Goal: Obtain resource: Download file/media

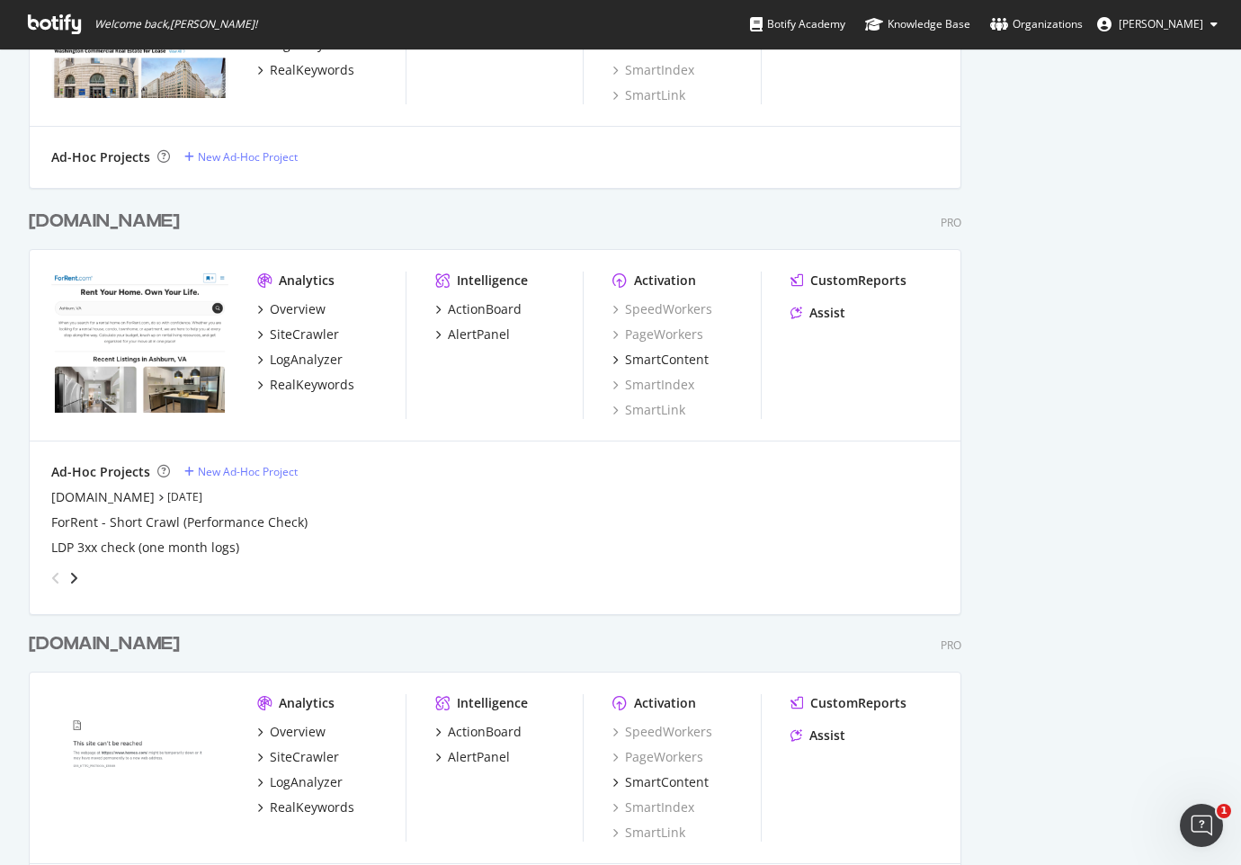
scroll to position [1662, 0]
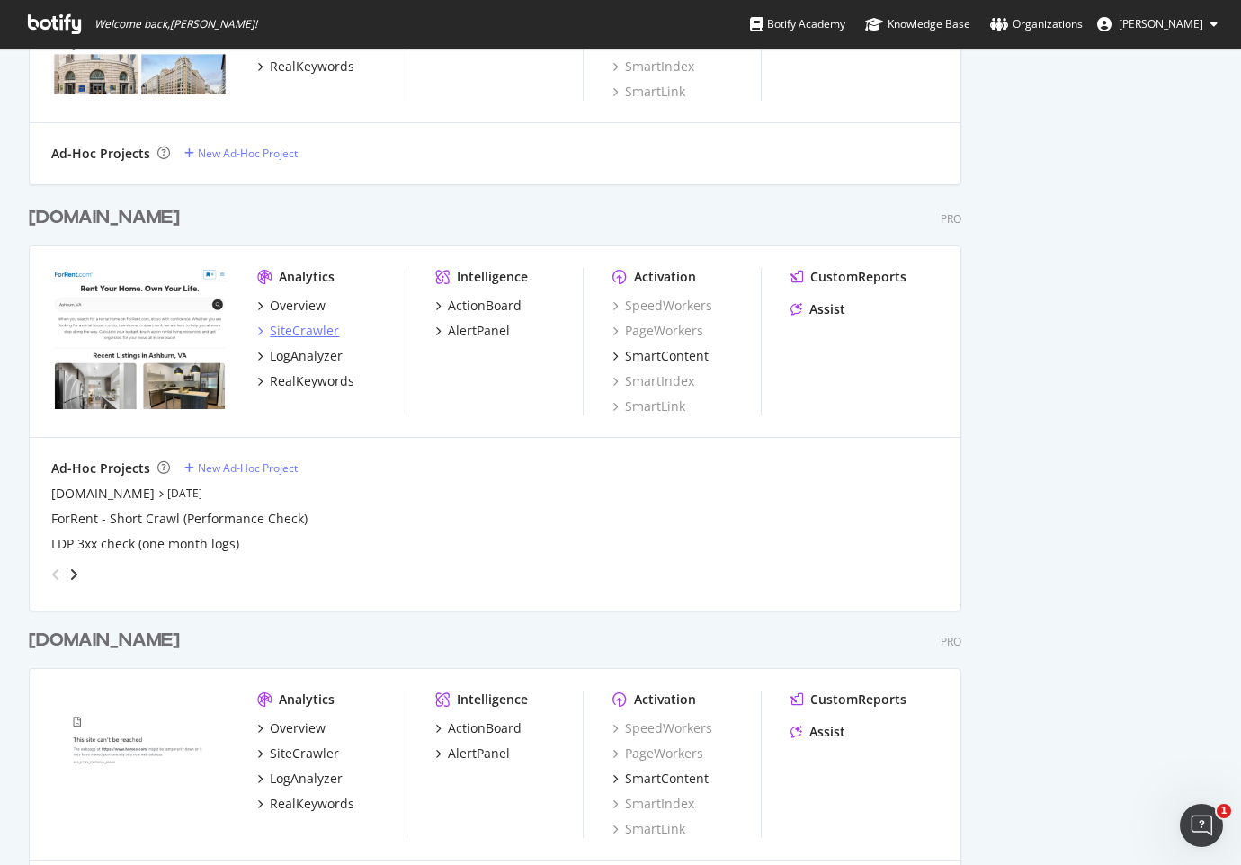
click at [315, 332] on div "SiteCrawler" at bounding box center [304, 331] width 69 height 18
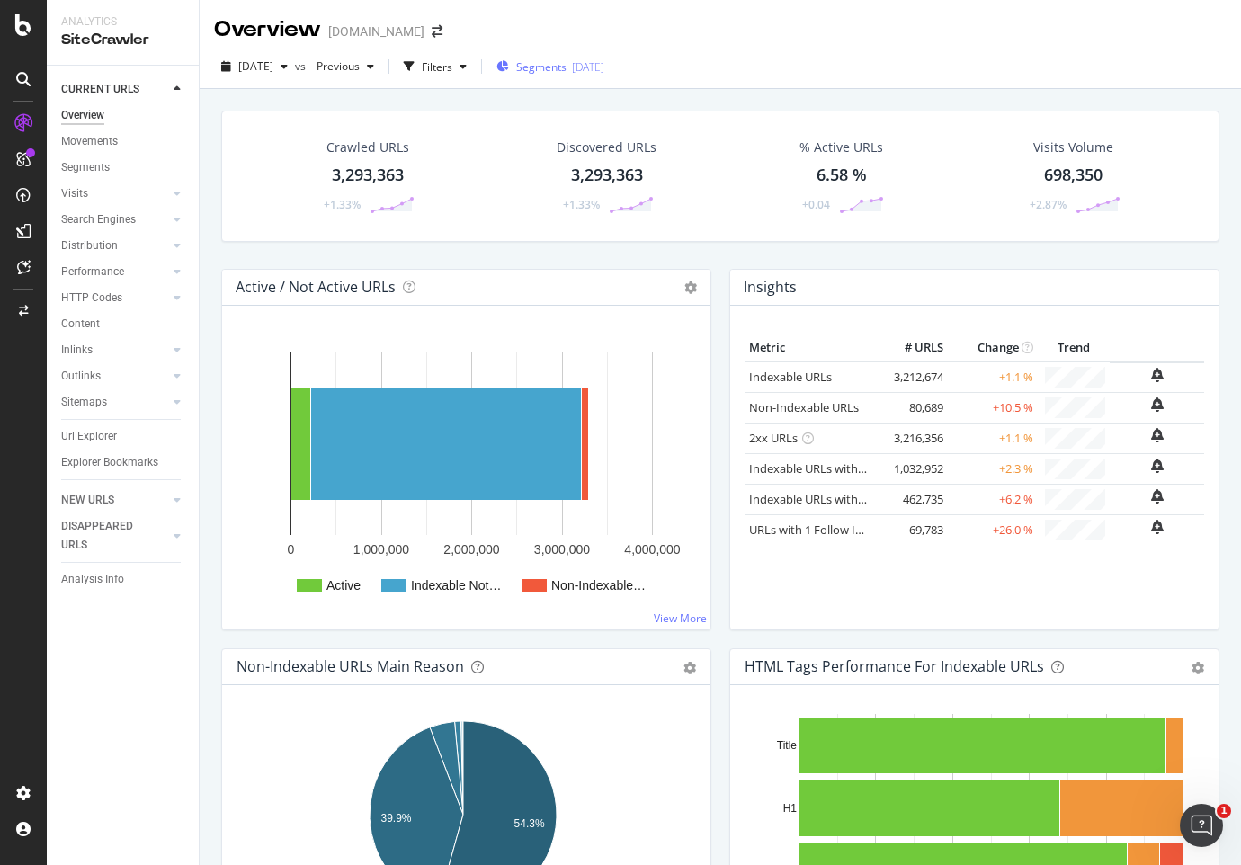
click at [566, 71] on span "Segments" at bounding box center [541, 66] width 50 height 15
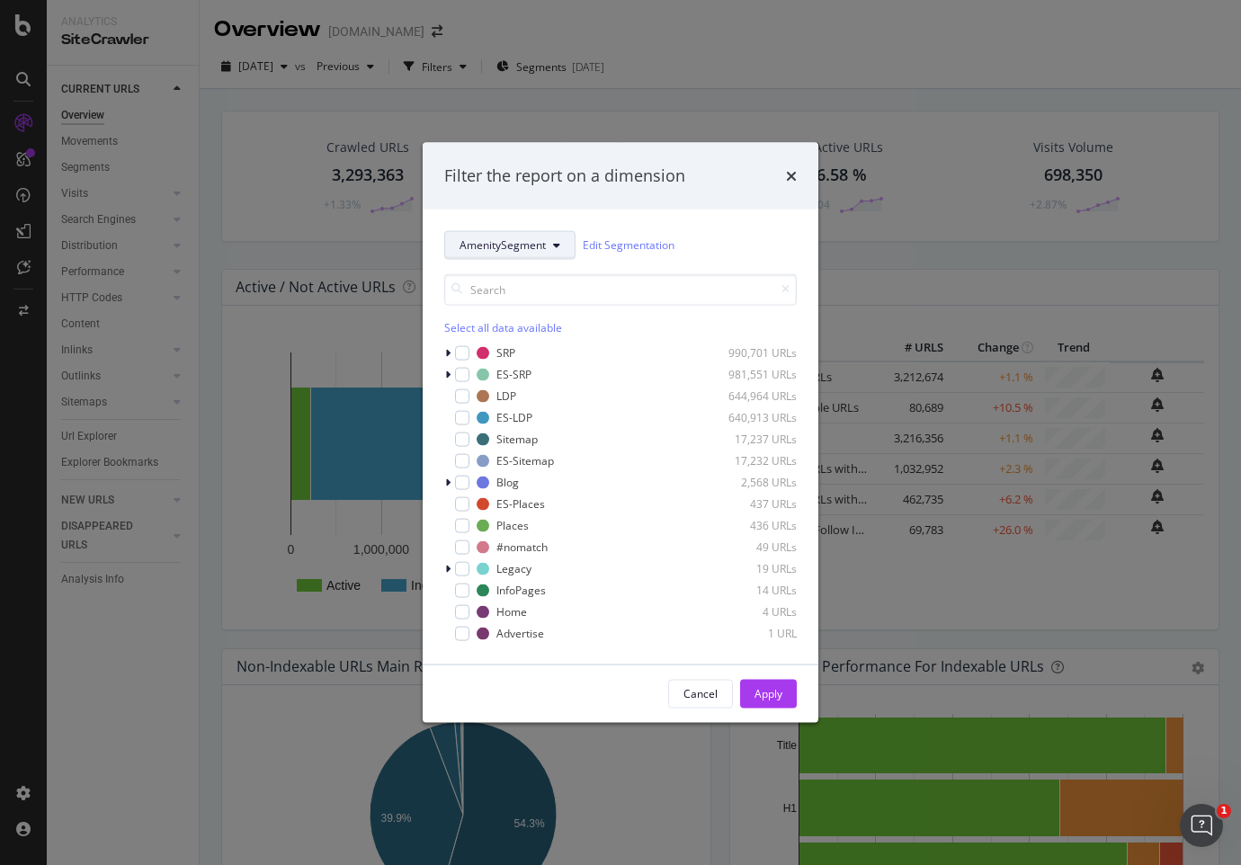
click at [525, 255] on button "AmenitySegment" at bounding box center [509, 244] width 131 height 29
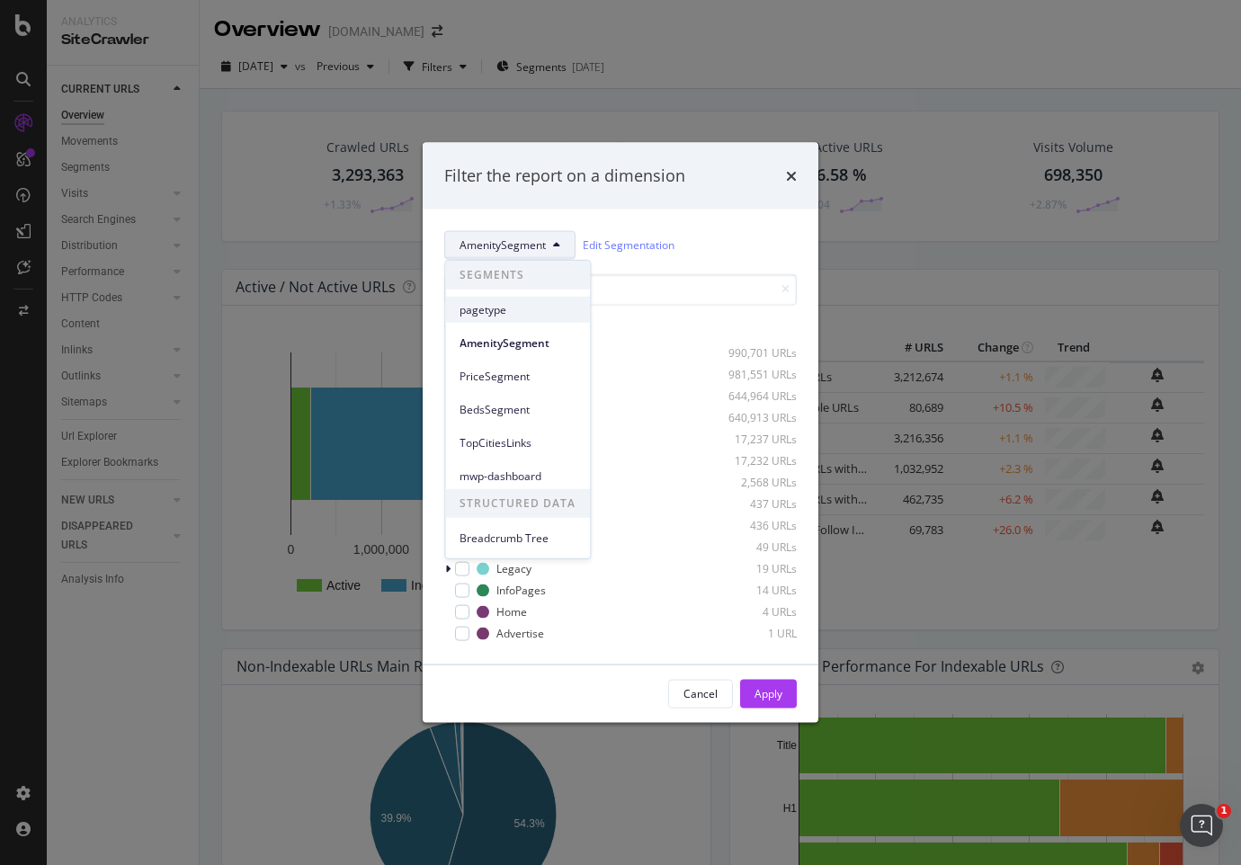
click at [515, 308] on span "pagetype" at bounding box center [518, 309] width 116 height 16
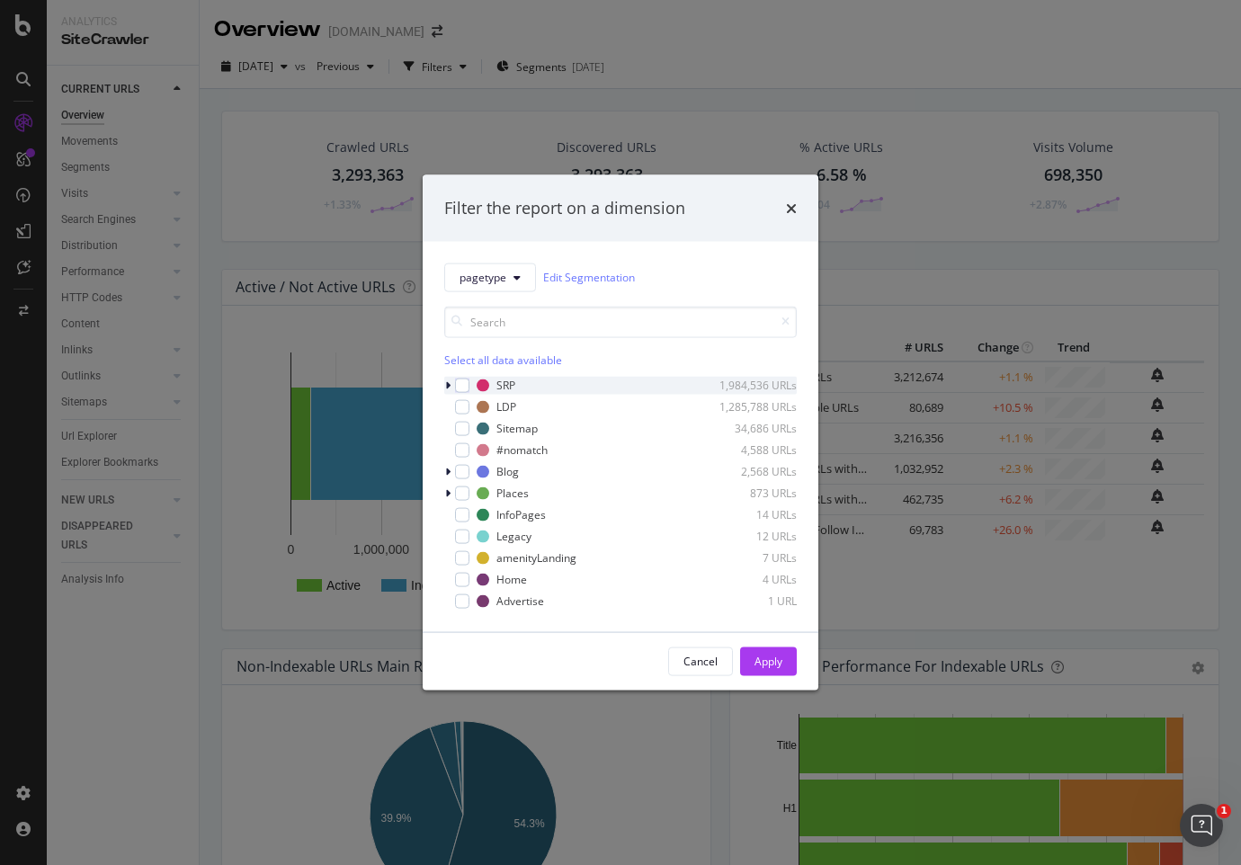
click at [445, 384] on icon "modal" at bounding box center [447, 385] width 5 height 11
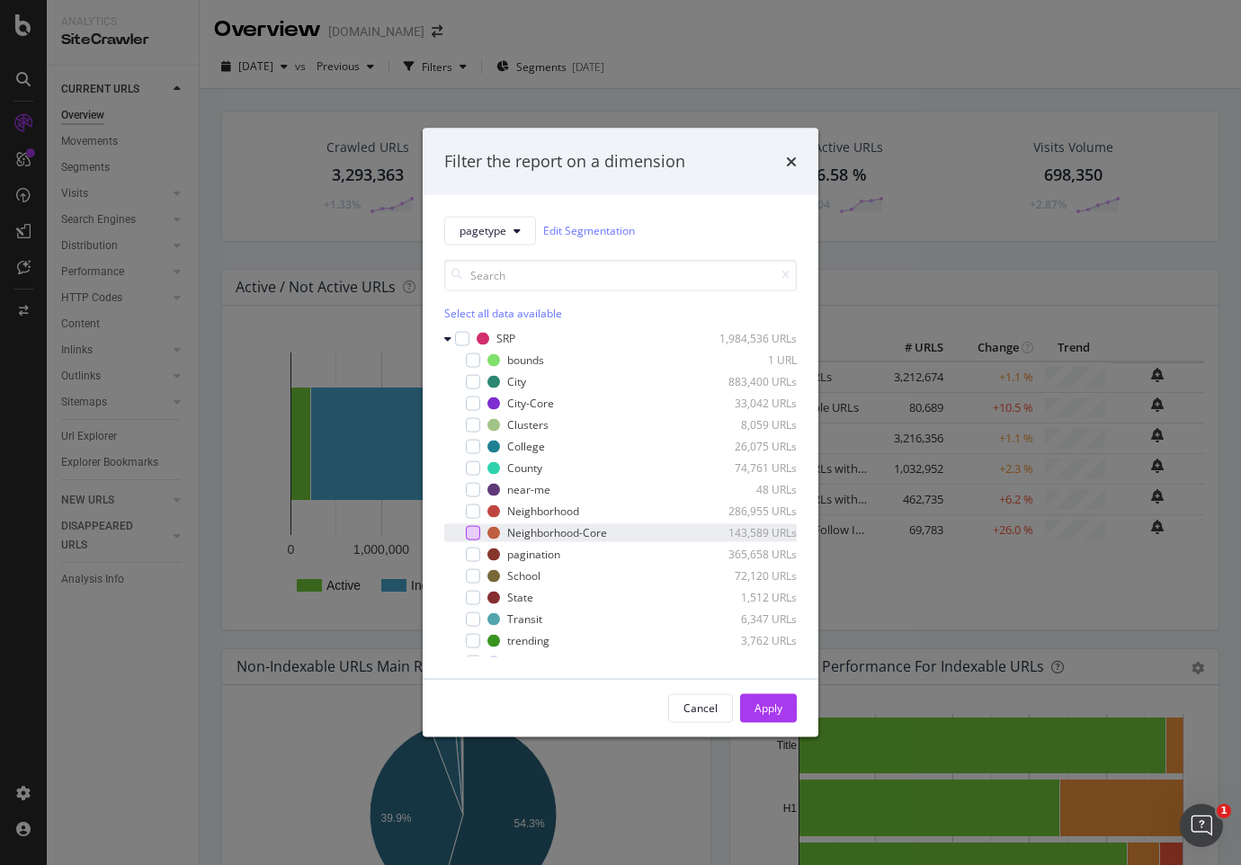
click at [471, 532] on div "modal" at bounding box center [473, 532] width 14 height 14
click at [775, 712] on div "Apply" at bounding box center [769, 708] width 28 height 15
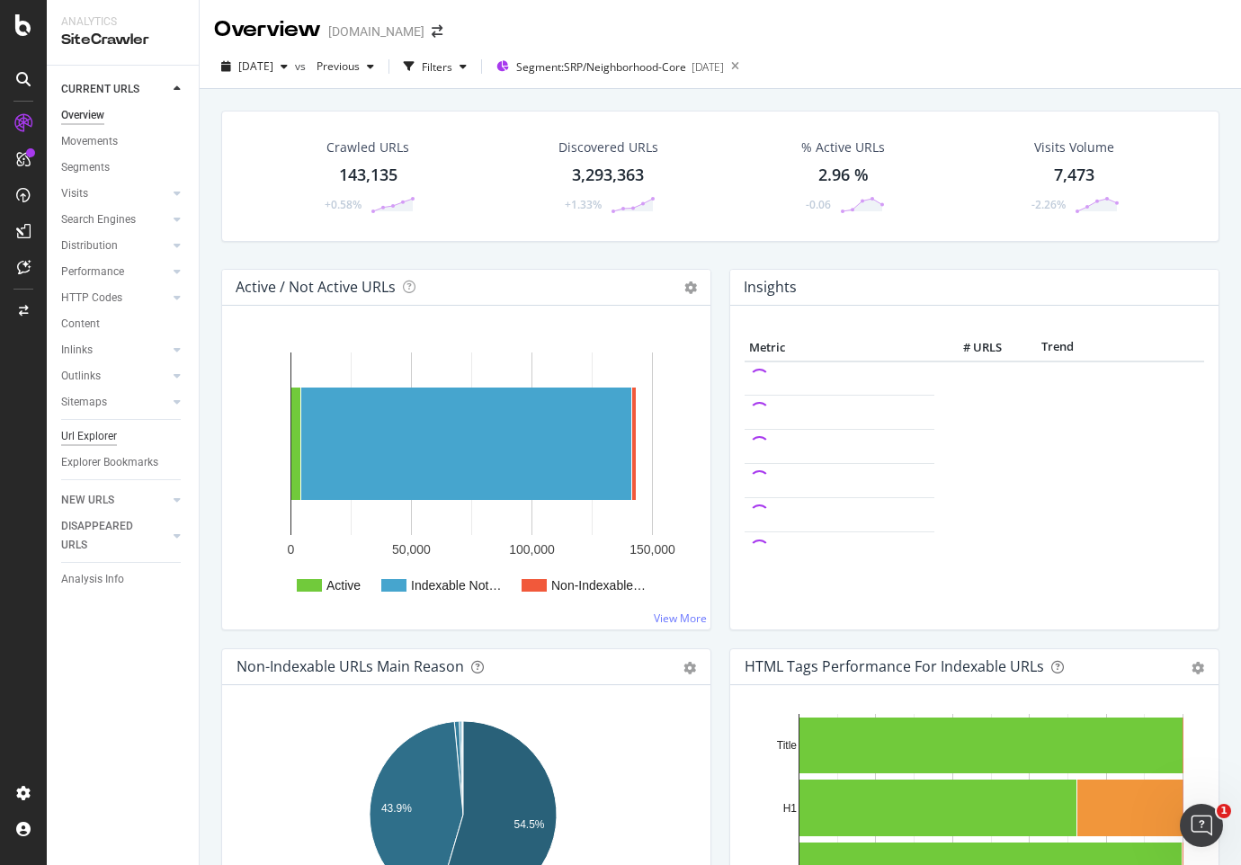
click at [82, 437] on div "Url Explorer" at bounding box center [89, 436] width 56 height 19
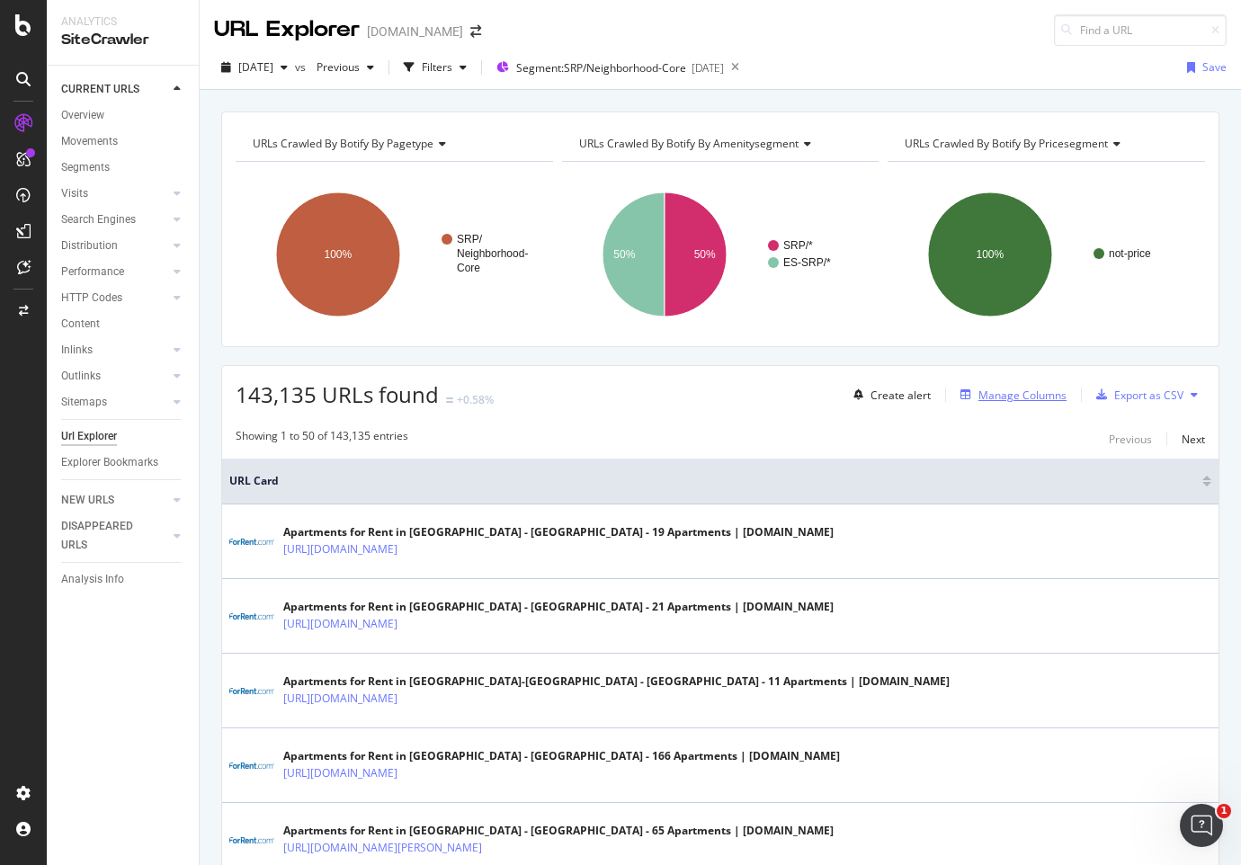
click at [994, 399] on div "Manage Columns" at bounding box center [1023, 395] width 88 height 15
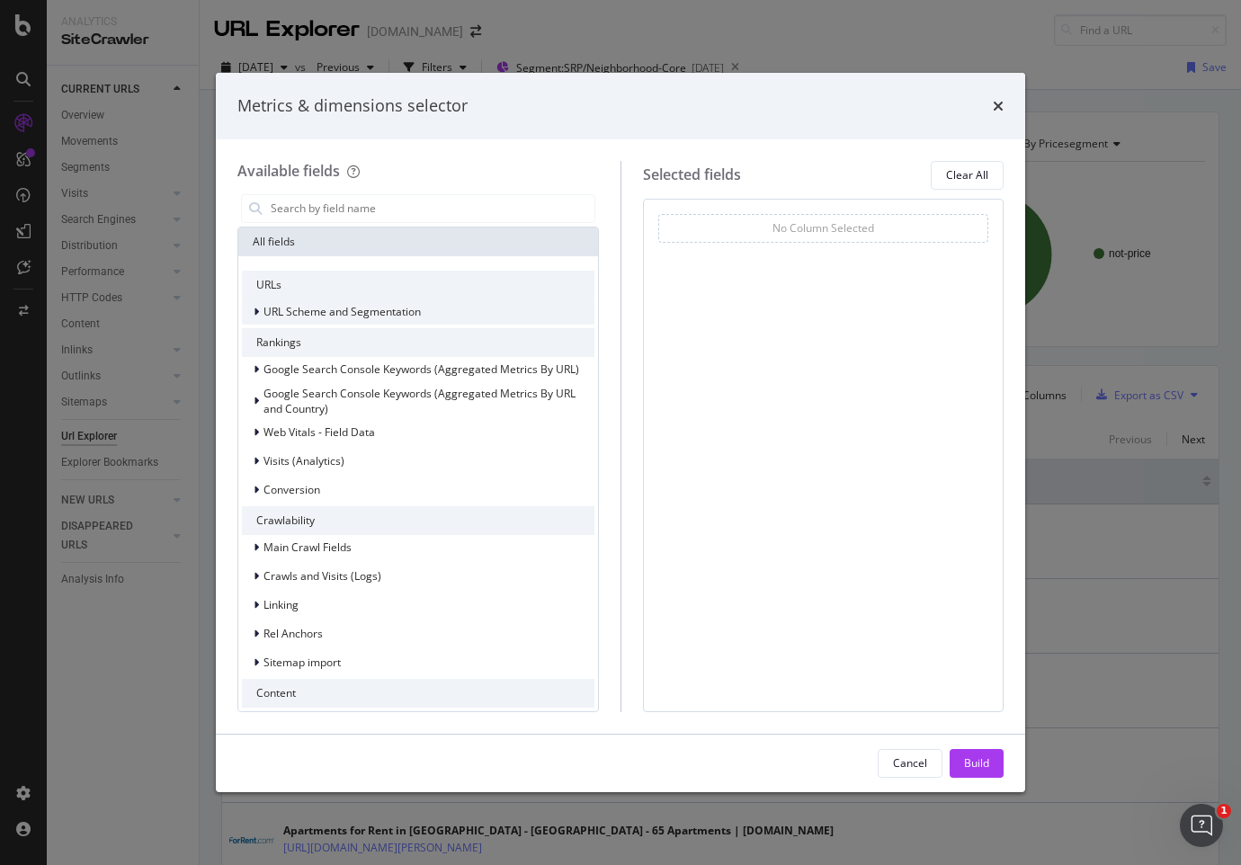
click at [255, 310] on icon "modal" at bounding box center [256, 312] width 5 height 11
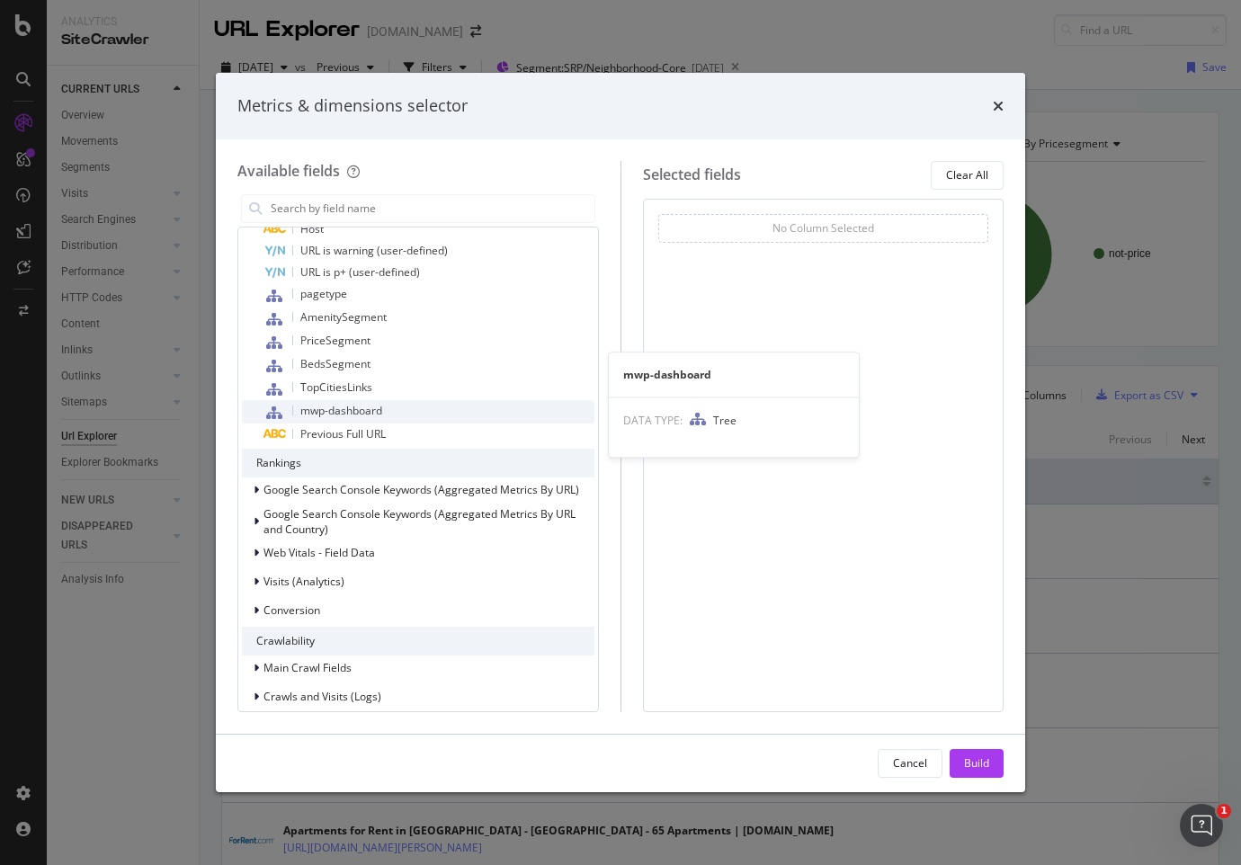
scroll to position [450, 0]
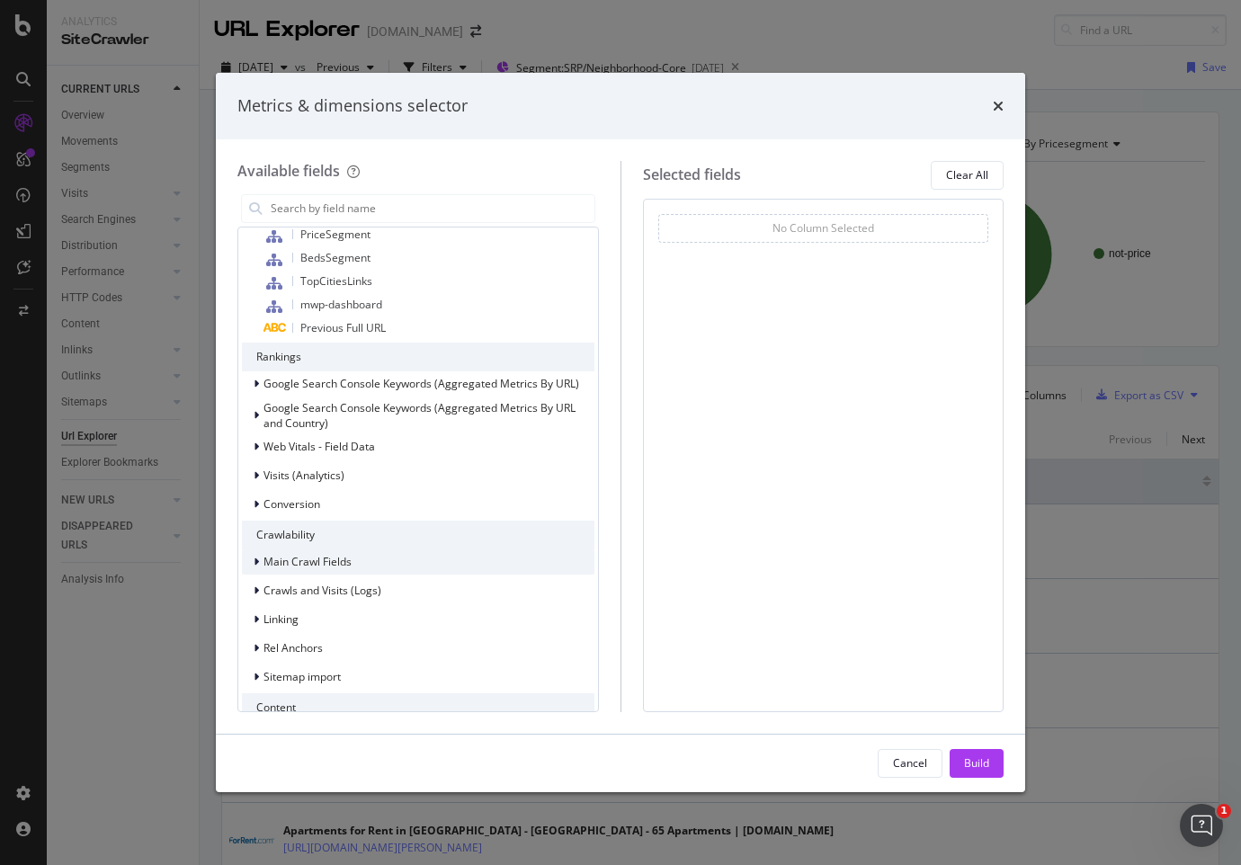
click at [255, 562] on icon "modal" at bounding box center [256, 562] width 5 height 11
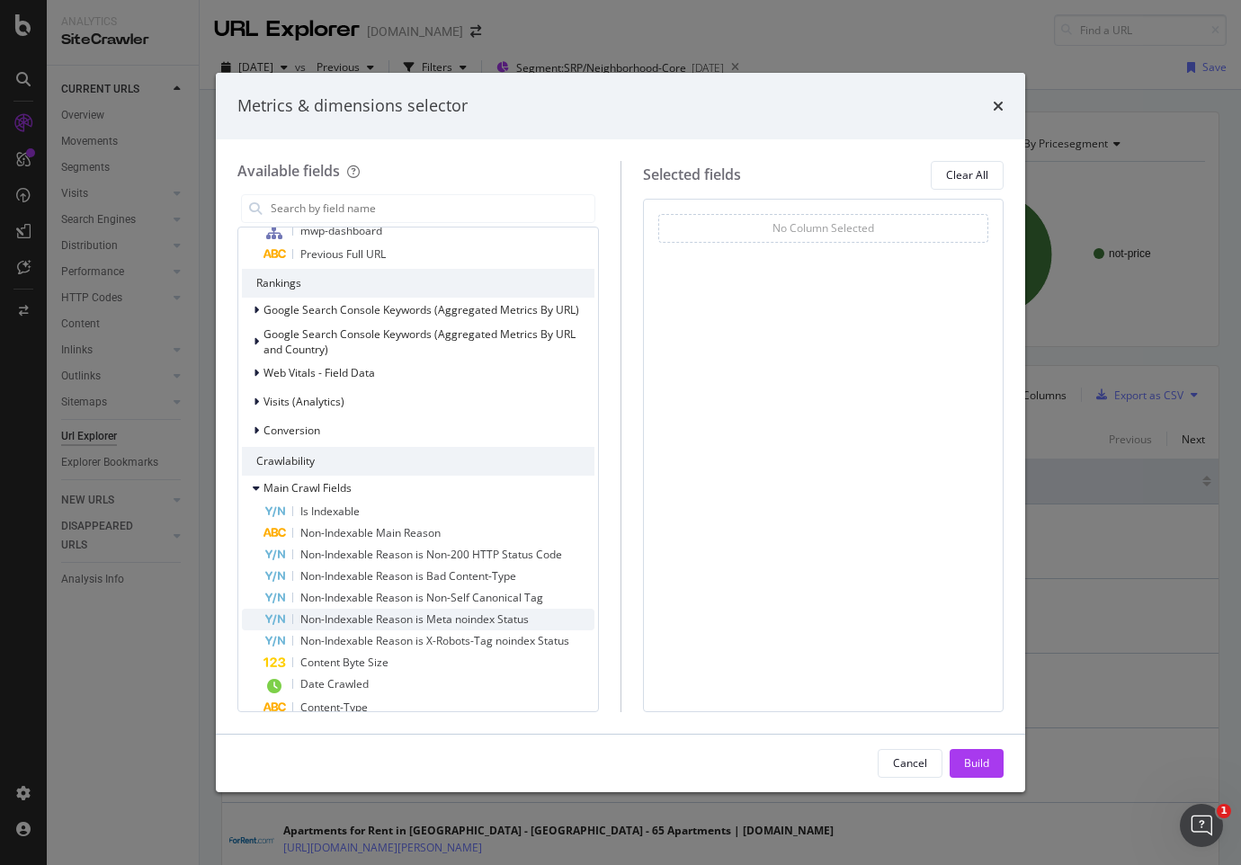
scroll to position [630, 0]
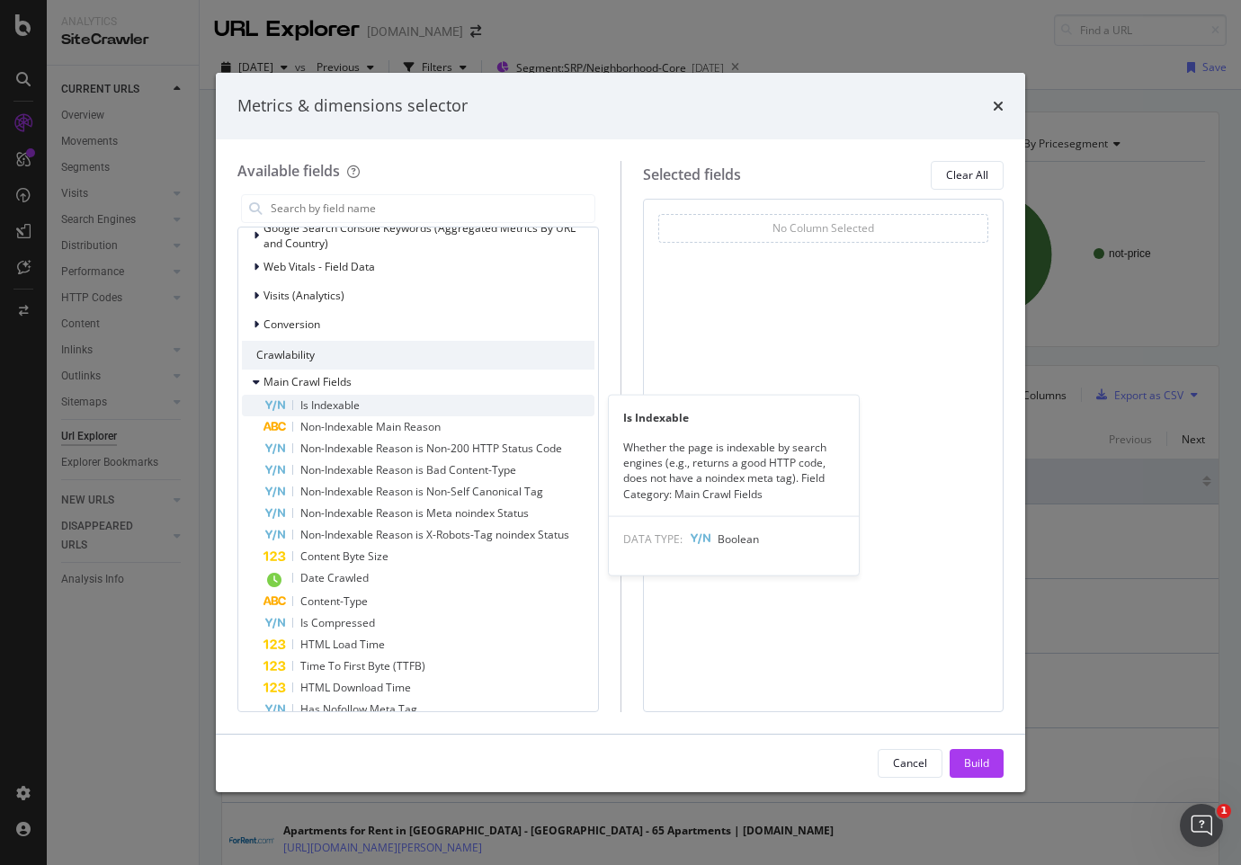
click at [333, 407] on span "Is Indexable" at bounding box center [329, 405] width 59 height 15
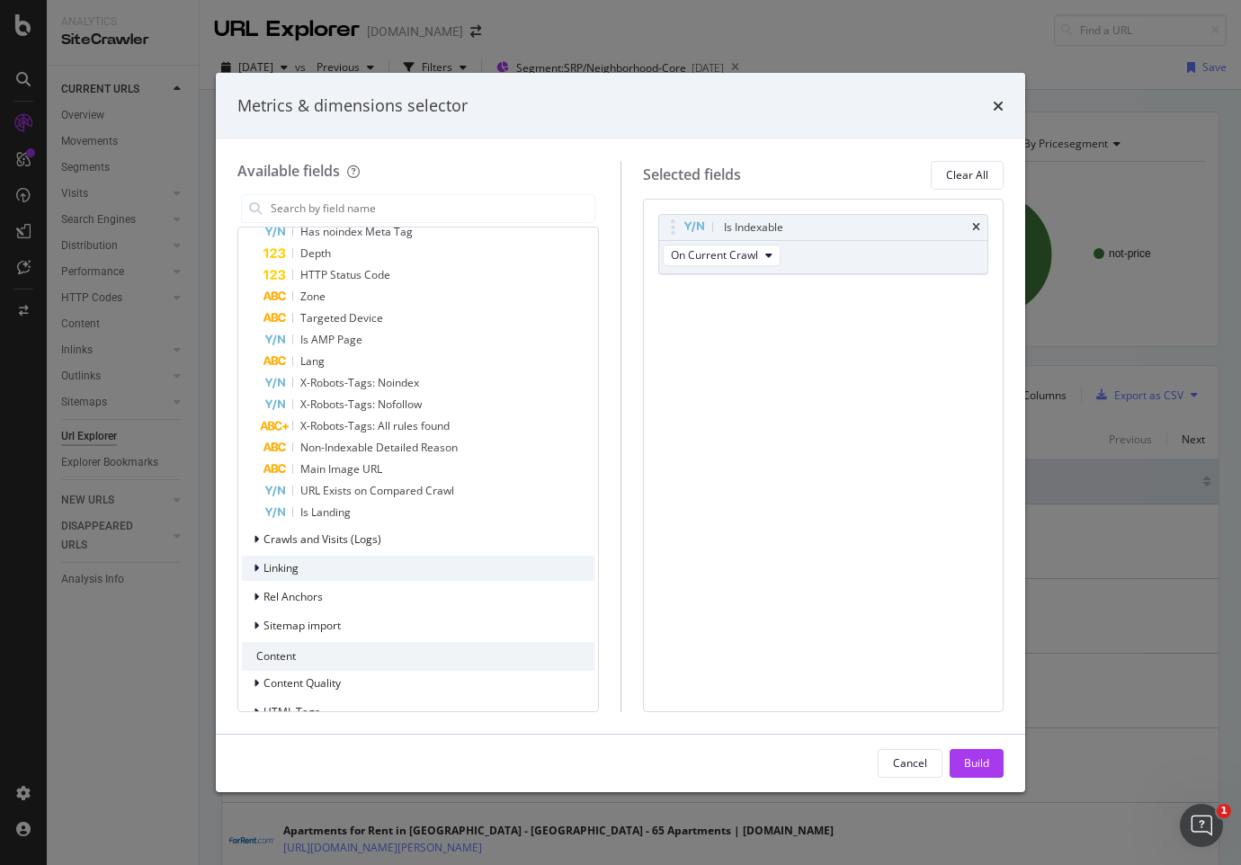
scroll to position [1169, 0]
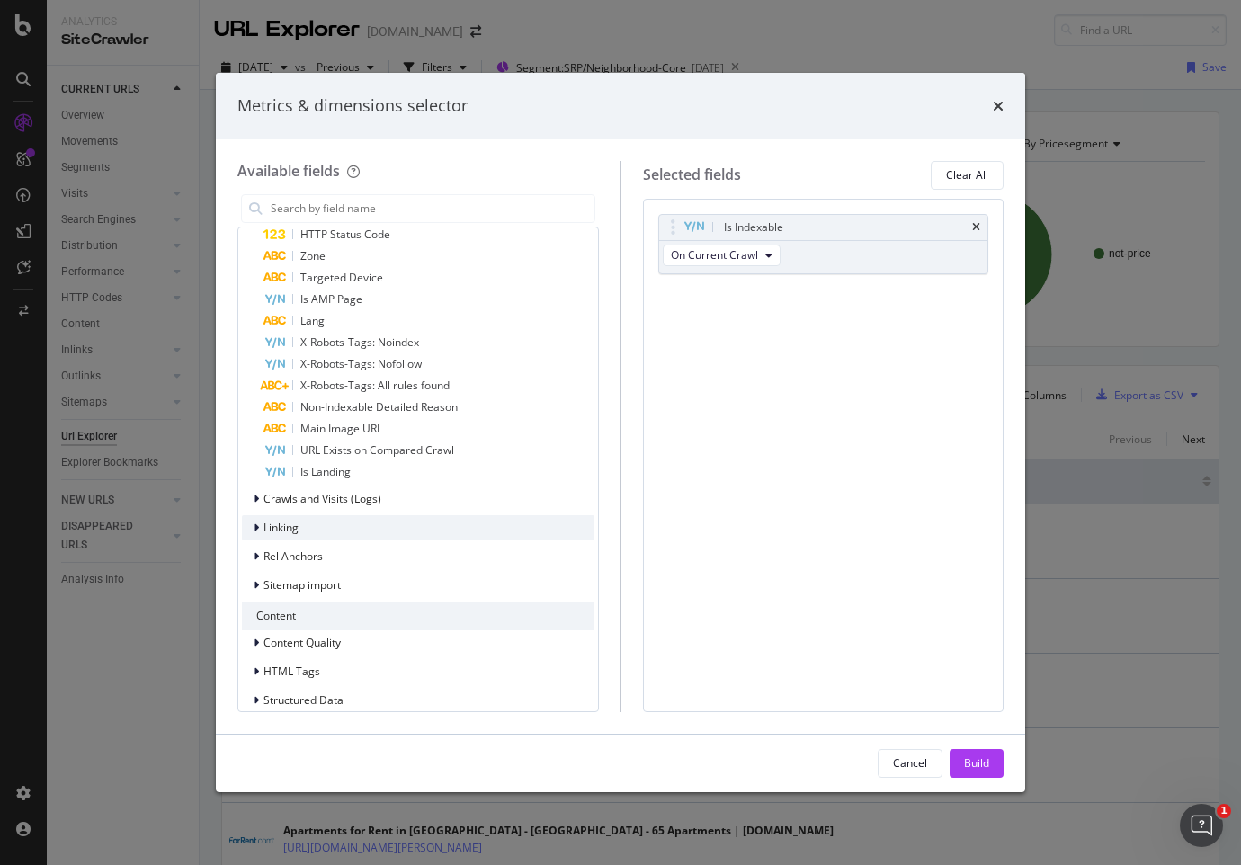
click at [255, 526] on icon "modal" at bounding box center [256, 528] width 5 height 11
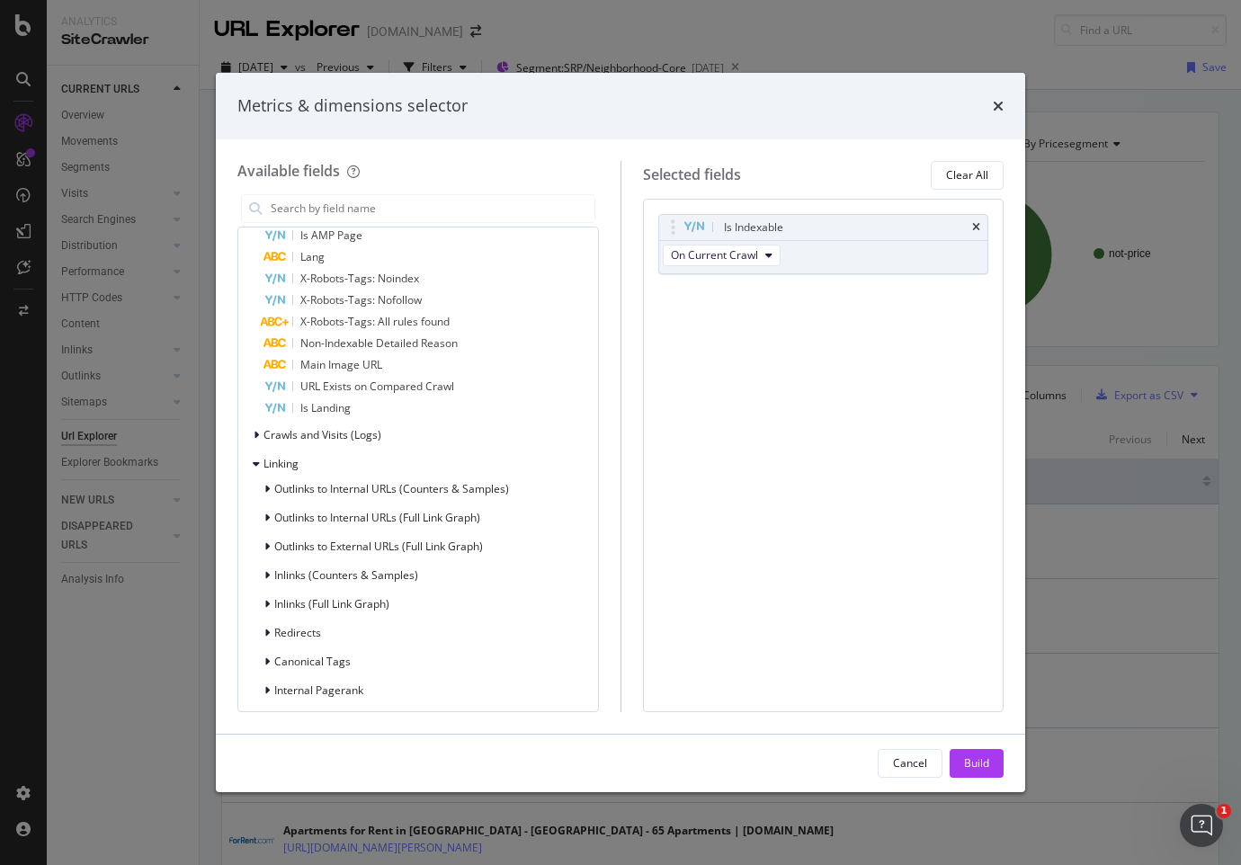
scroll to position [1259, 0]
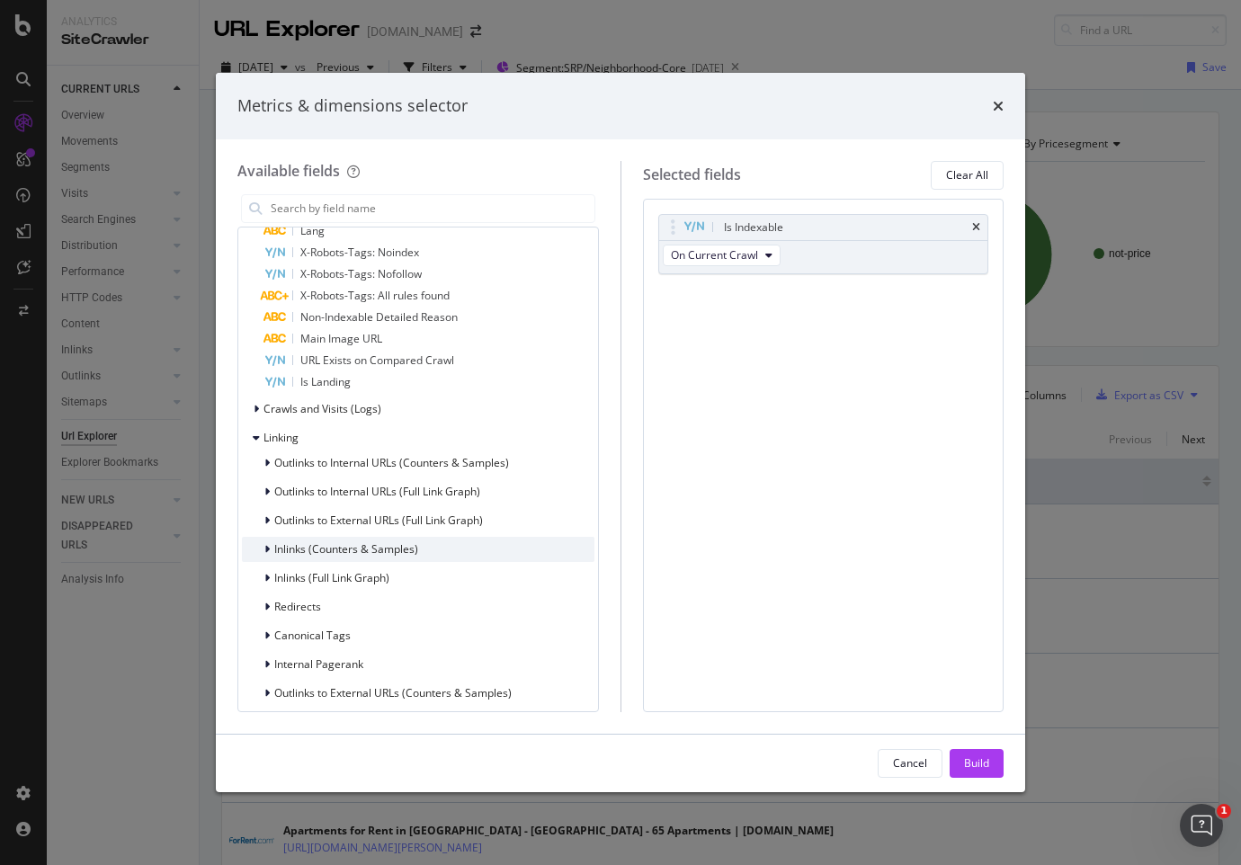
click at [264, 548] on icon "modal" at bounding box center [266, 549] width 5 height 11
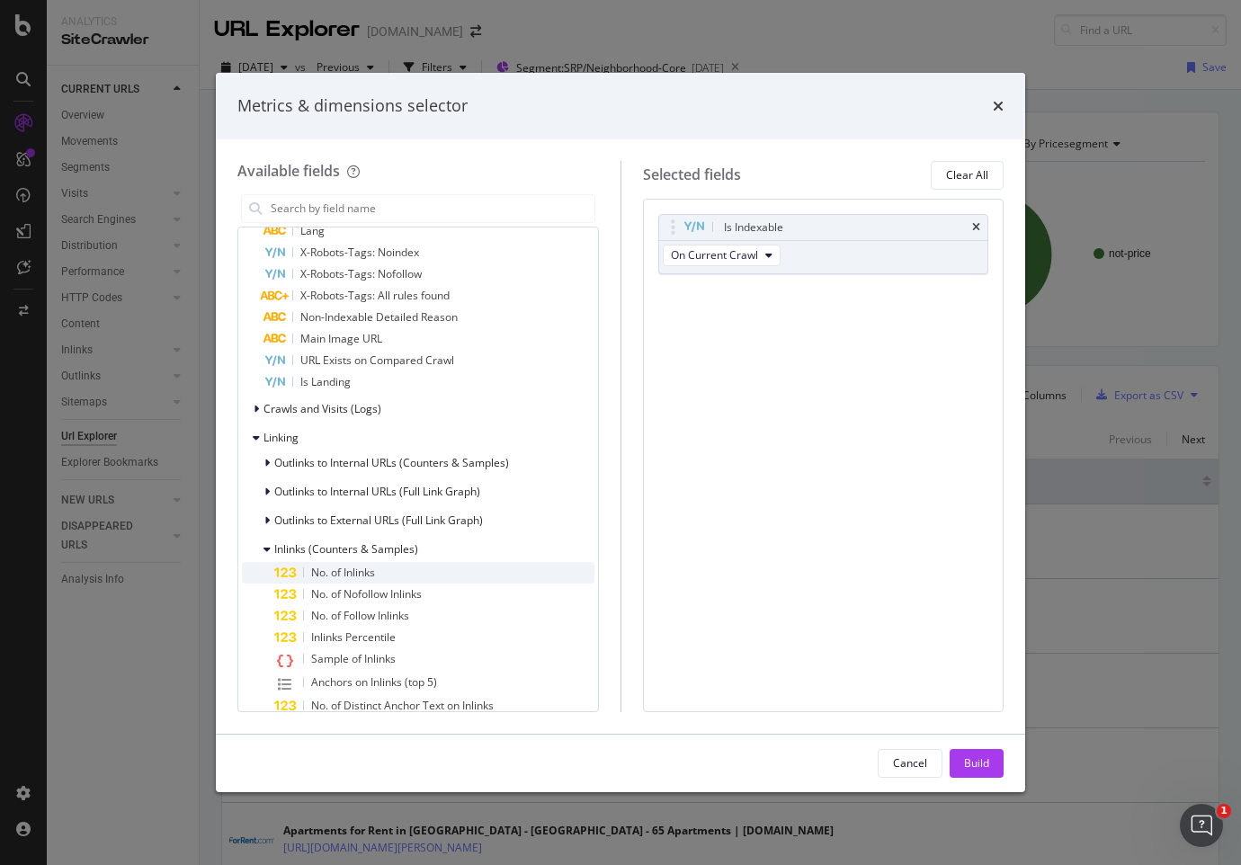
click at [315, 571] on span "No. of Inlinks" at bounding box center [343, 572] width 64 height 15
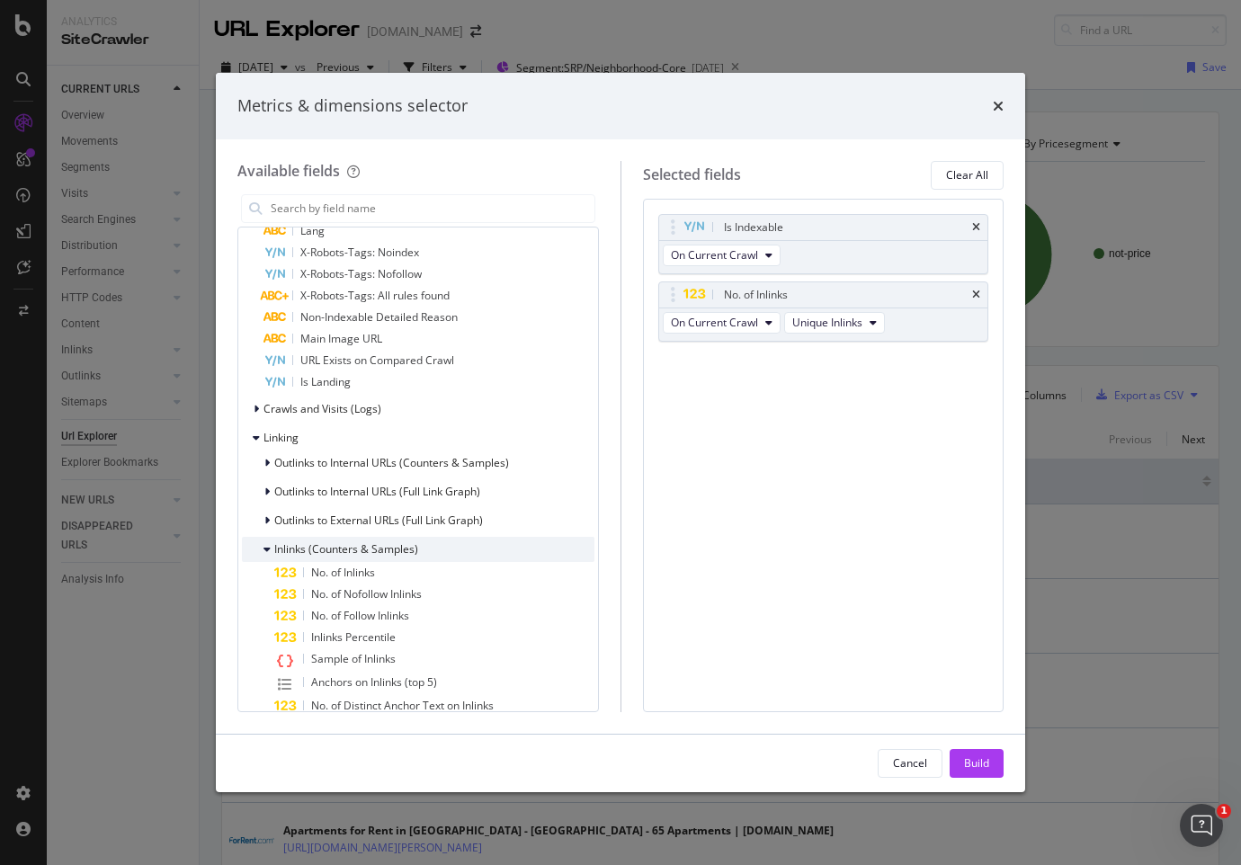
click at [263, 547] on div "Inlinks (Counters & Samples)" at bounding box center [330, 550] width 176 height 18
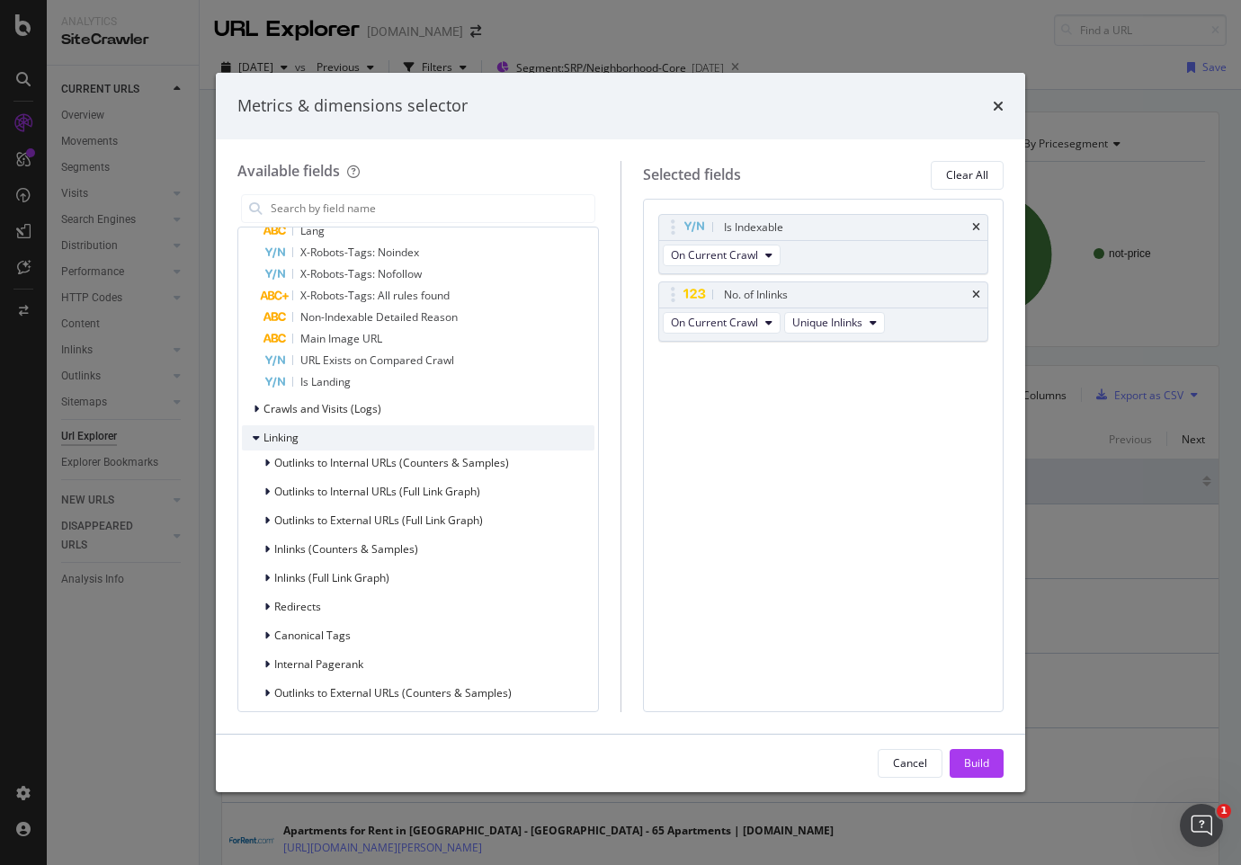
click at [255, 440] on icon "modal" at bounding box center [256, 438] width 7 height 11
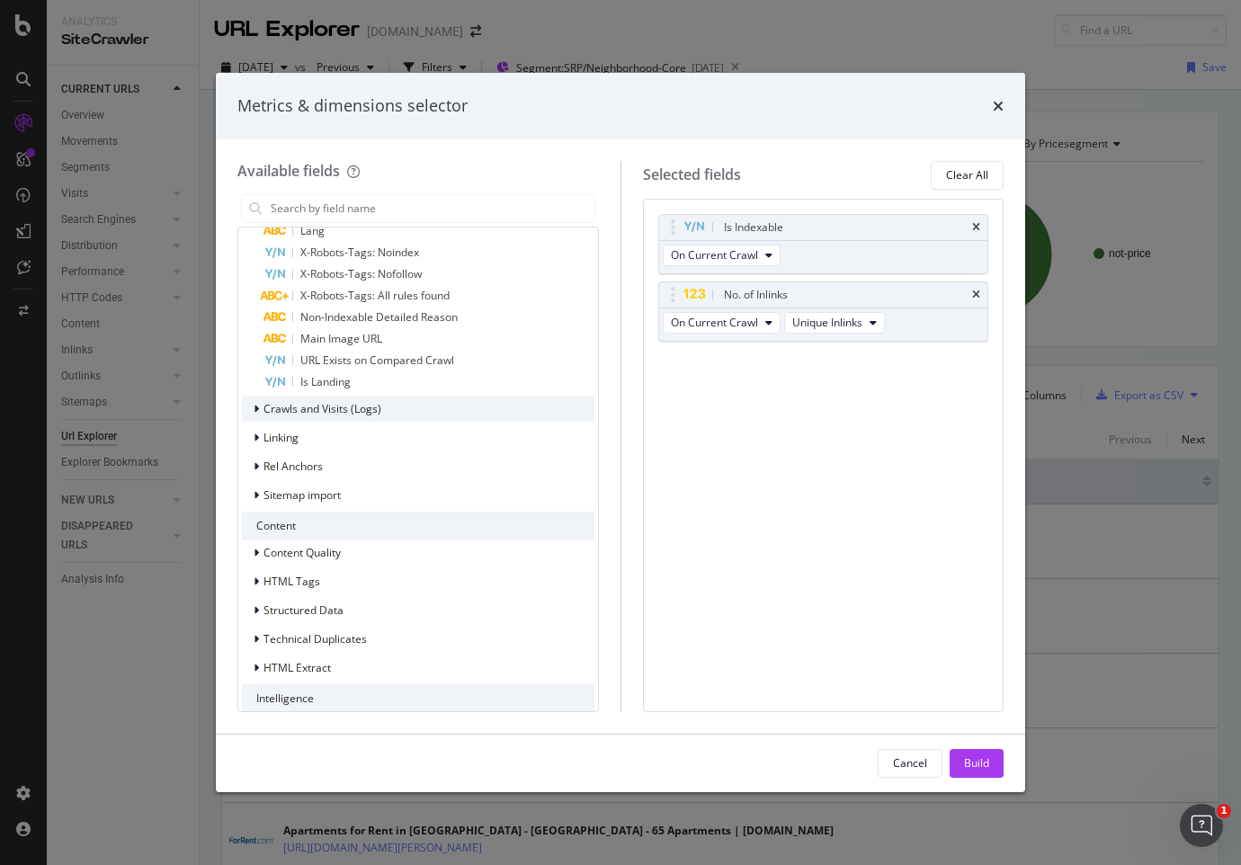
click at [255, 409] on icon "modal" at bounding box center [256, 409] width 5 height 11
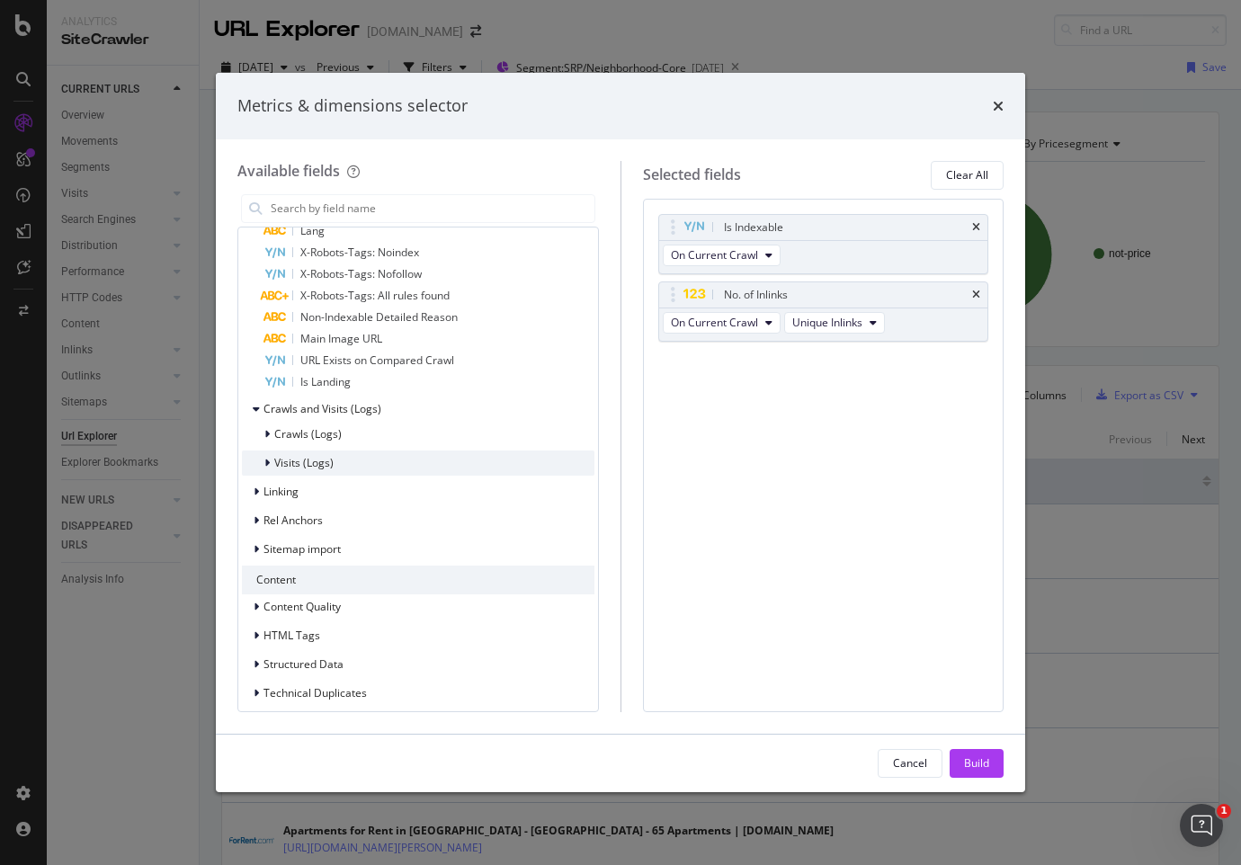
click at [264, 462] on icon "modal" at bounding box center [266, 463] width 5 height 11
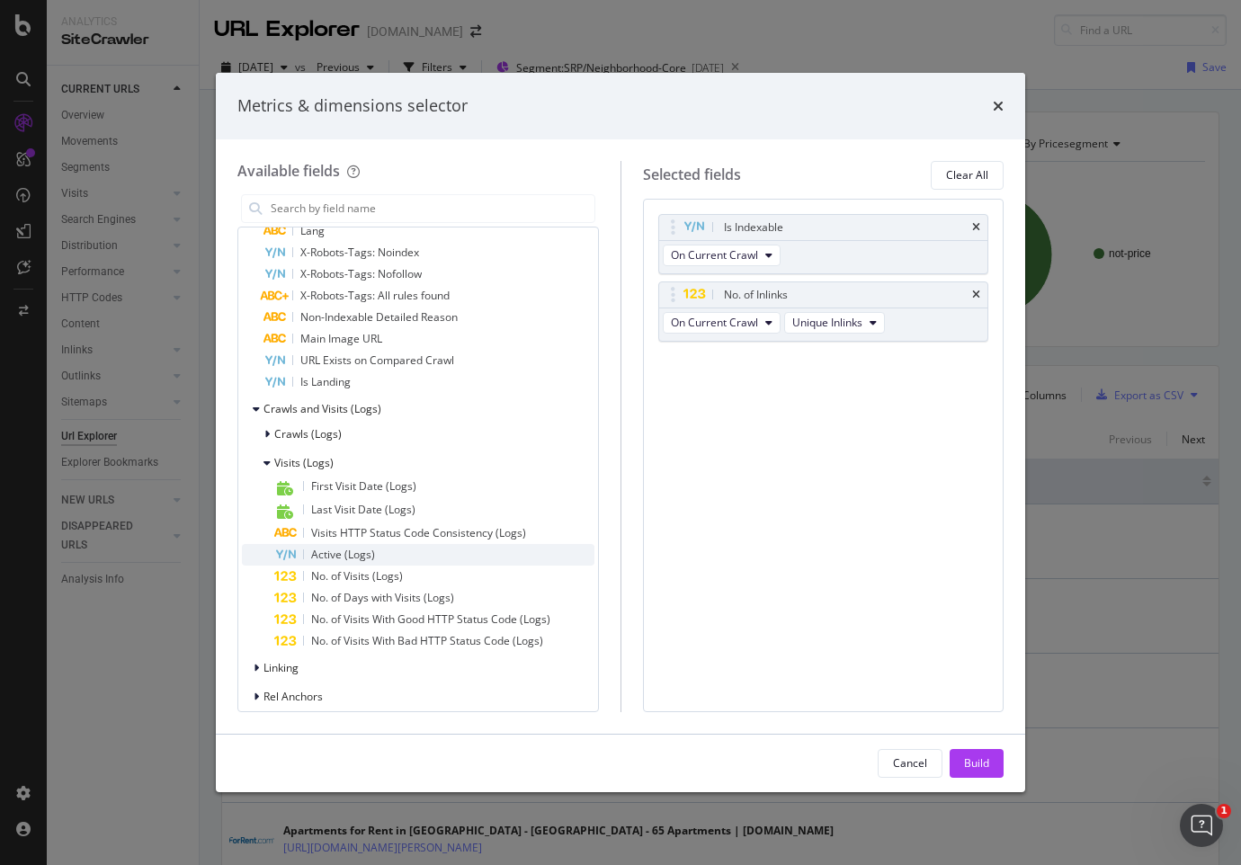
click at [319, 552] on span "Active (Logs)" at bounding box center [343, 554] width 64 height 15
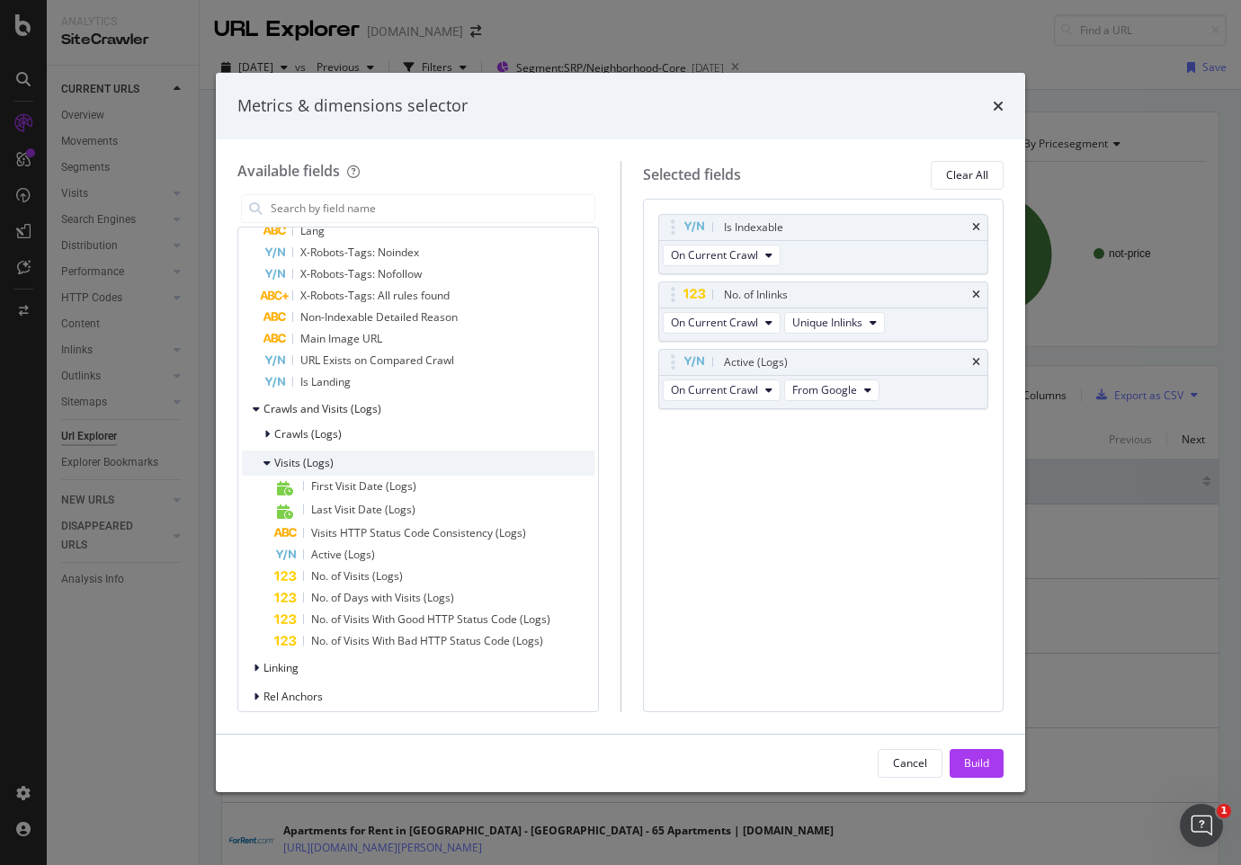
click at [266, 466] on icon "modal" at bounding box center [267, 463] width 7 height 11
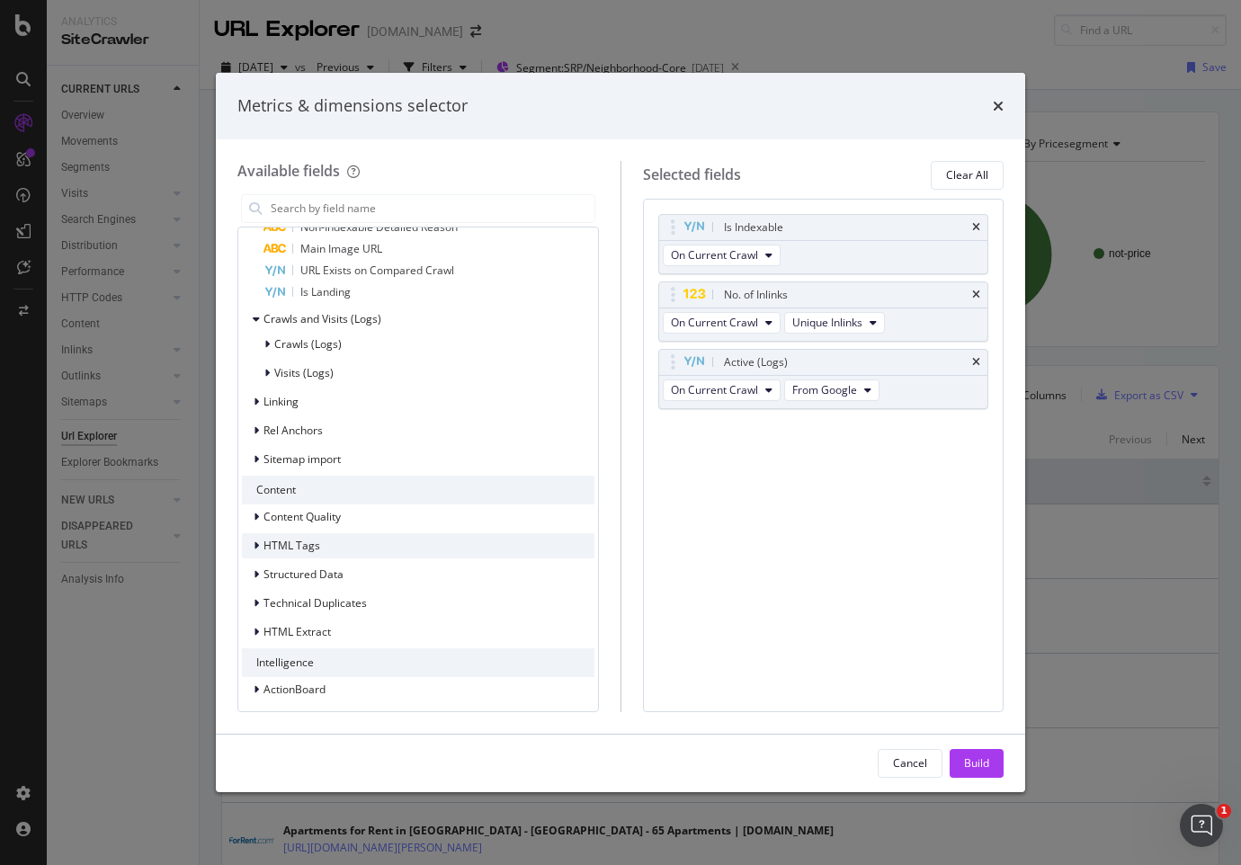
scroll to position [1353, 0]
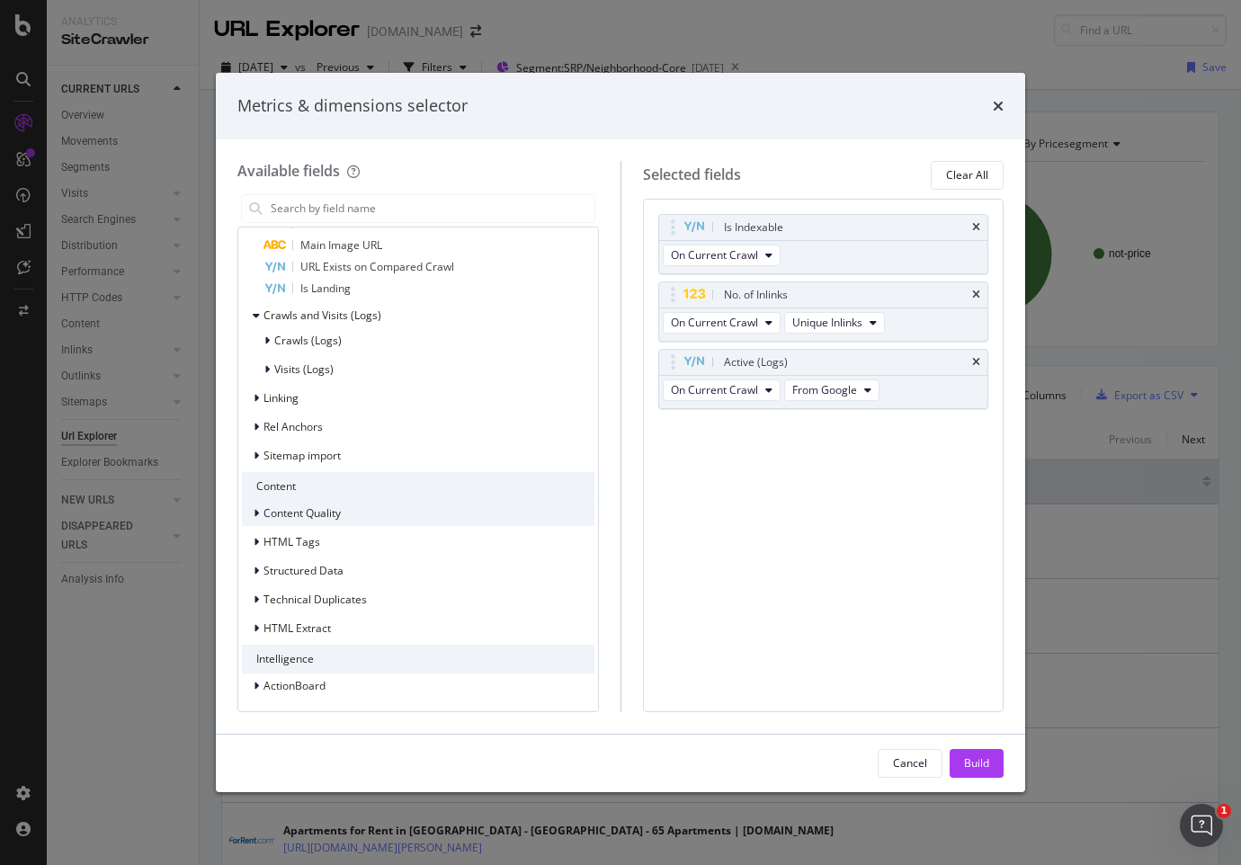
click at [259, 510] on div "modal" at bounding box center [258, 514] width 11 height 18
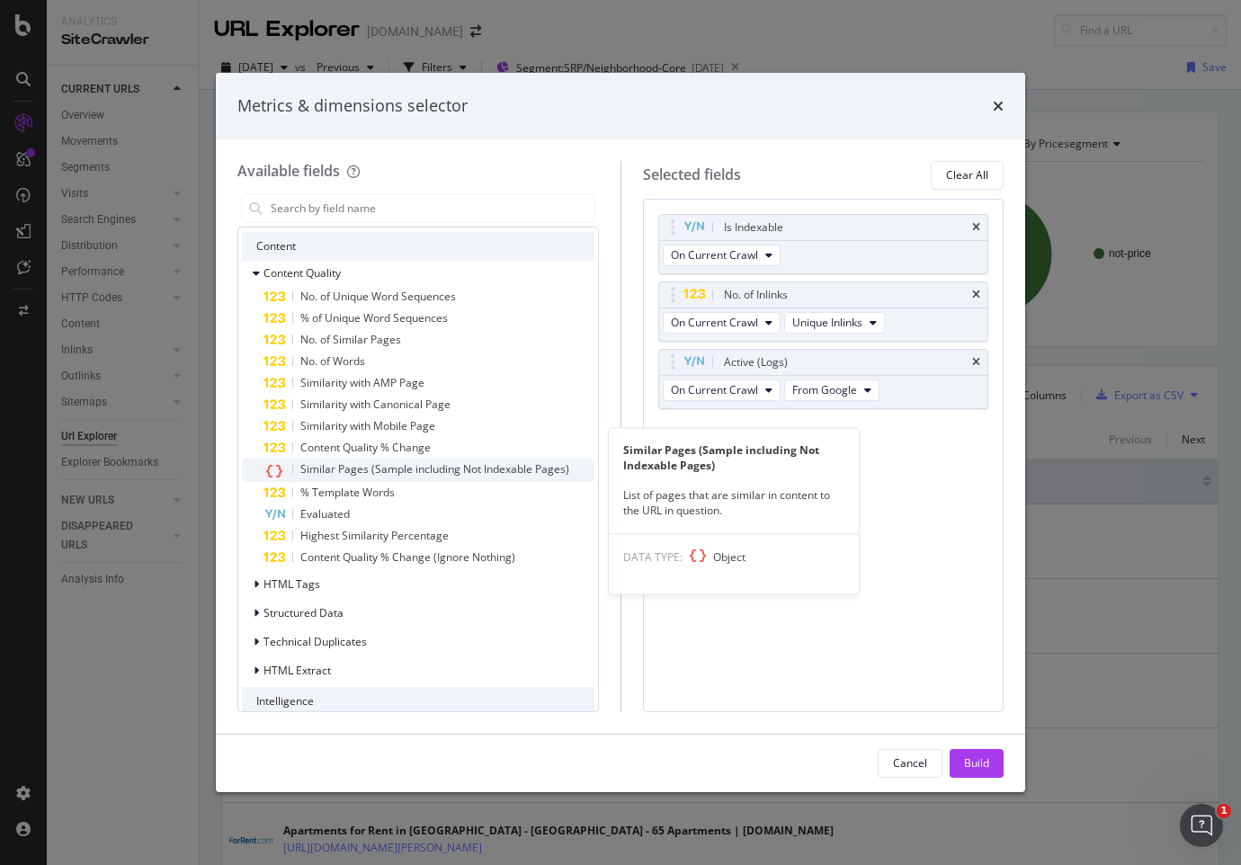
scroll to position [1636, 0]
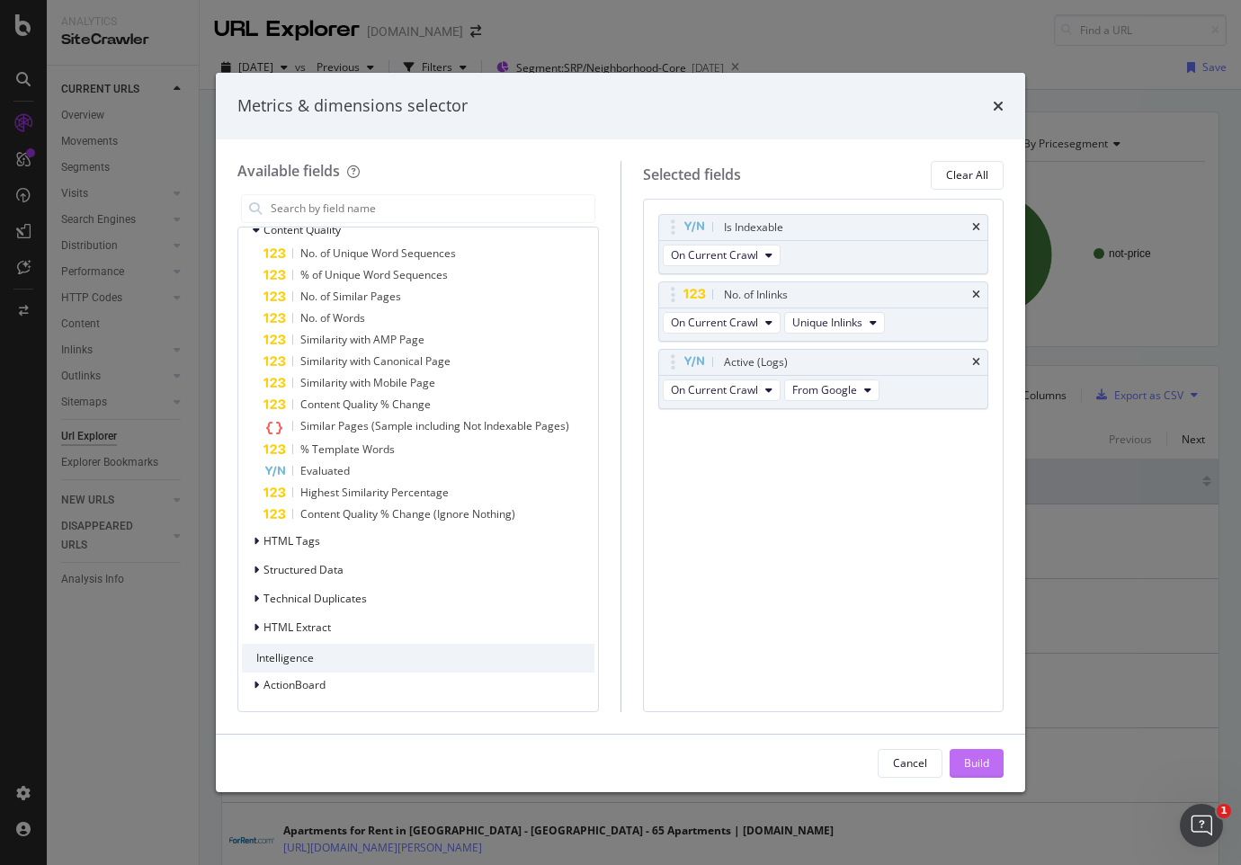
click at [995, 773] on button "Build" at bounding box center [977, 763] width 54 height 29
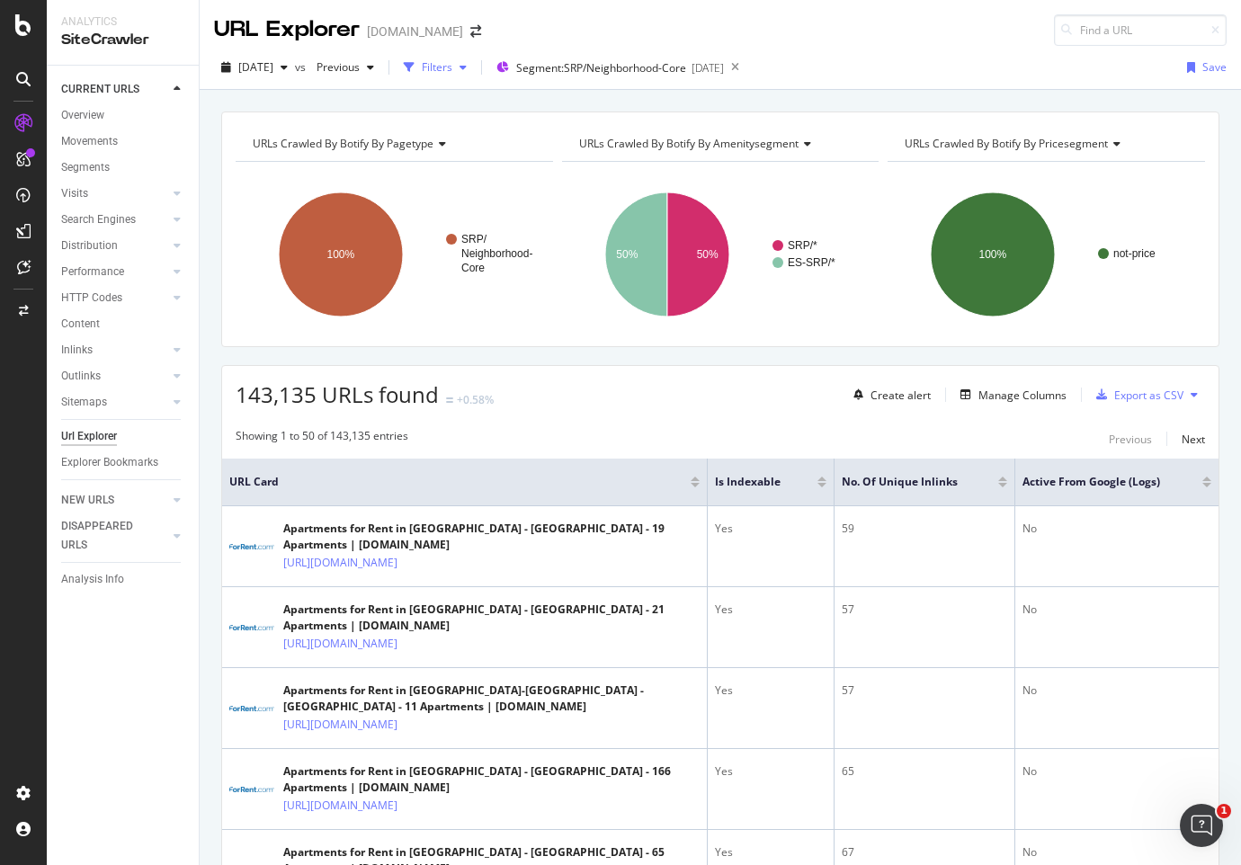
click at [453, 68] on div "Filters" at bounding box center [437, 66] width 31 height 15
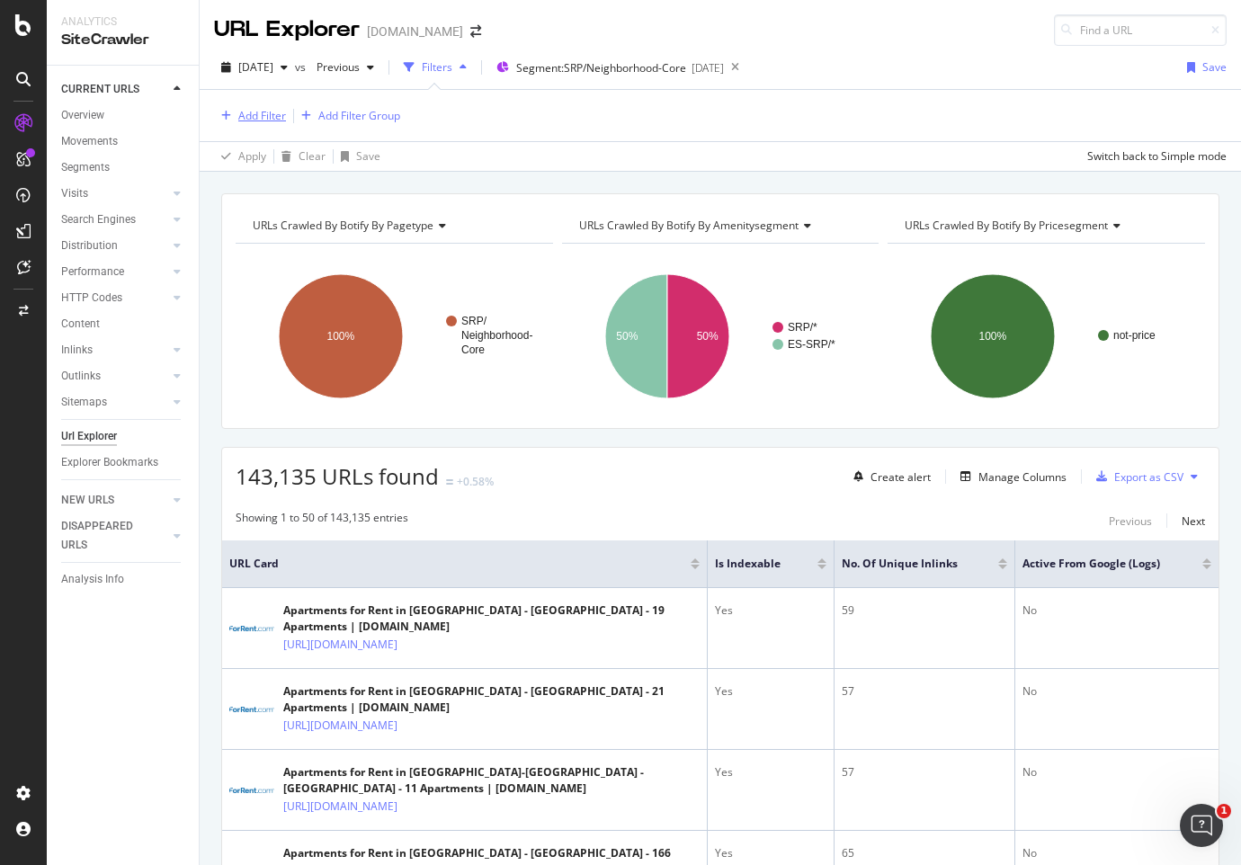
click at [255, 116] on div "Add Filter" at bounding box center [262, 115] width 48 height 15
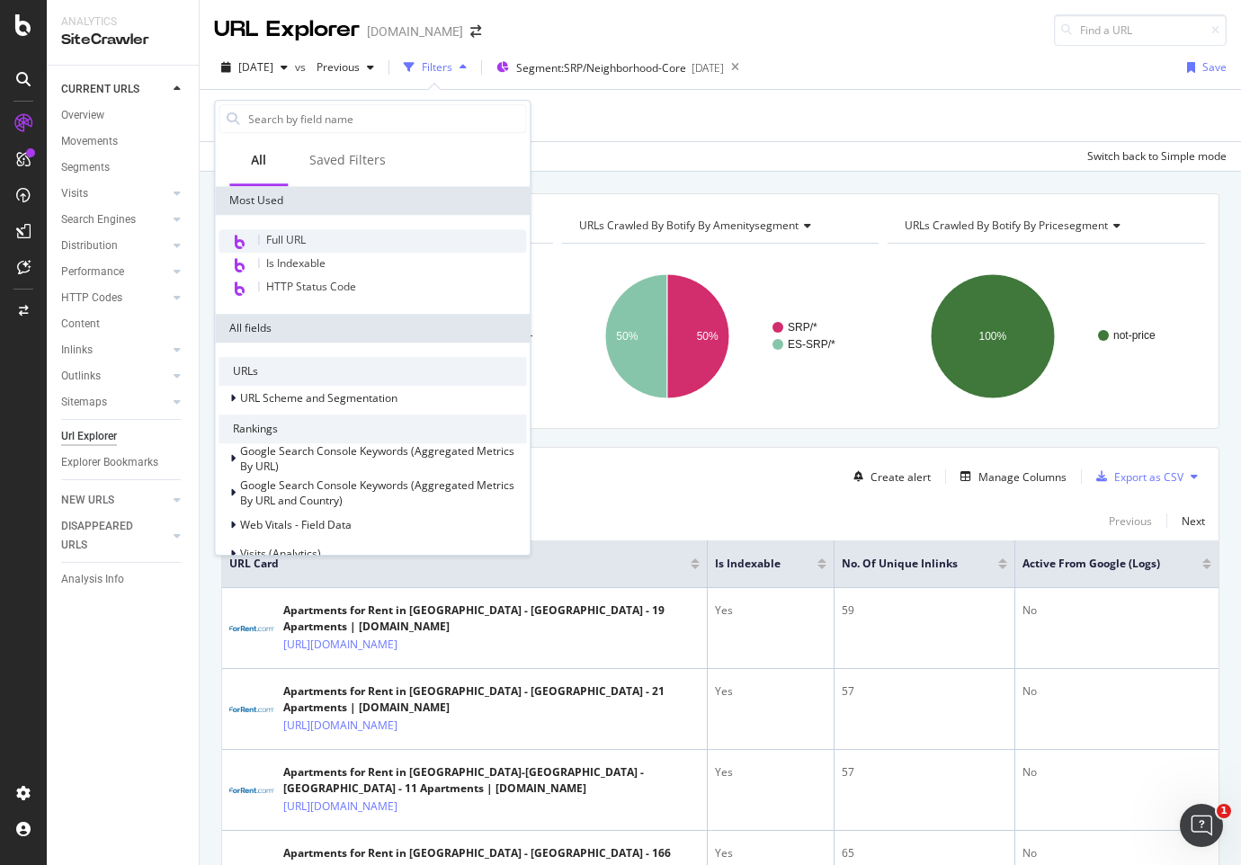
click at [274, 236] on span "Full URL" at bounding box center [286, 239] width 40 height 15
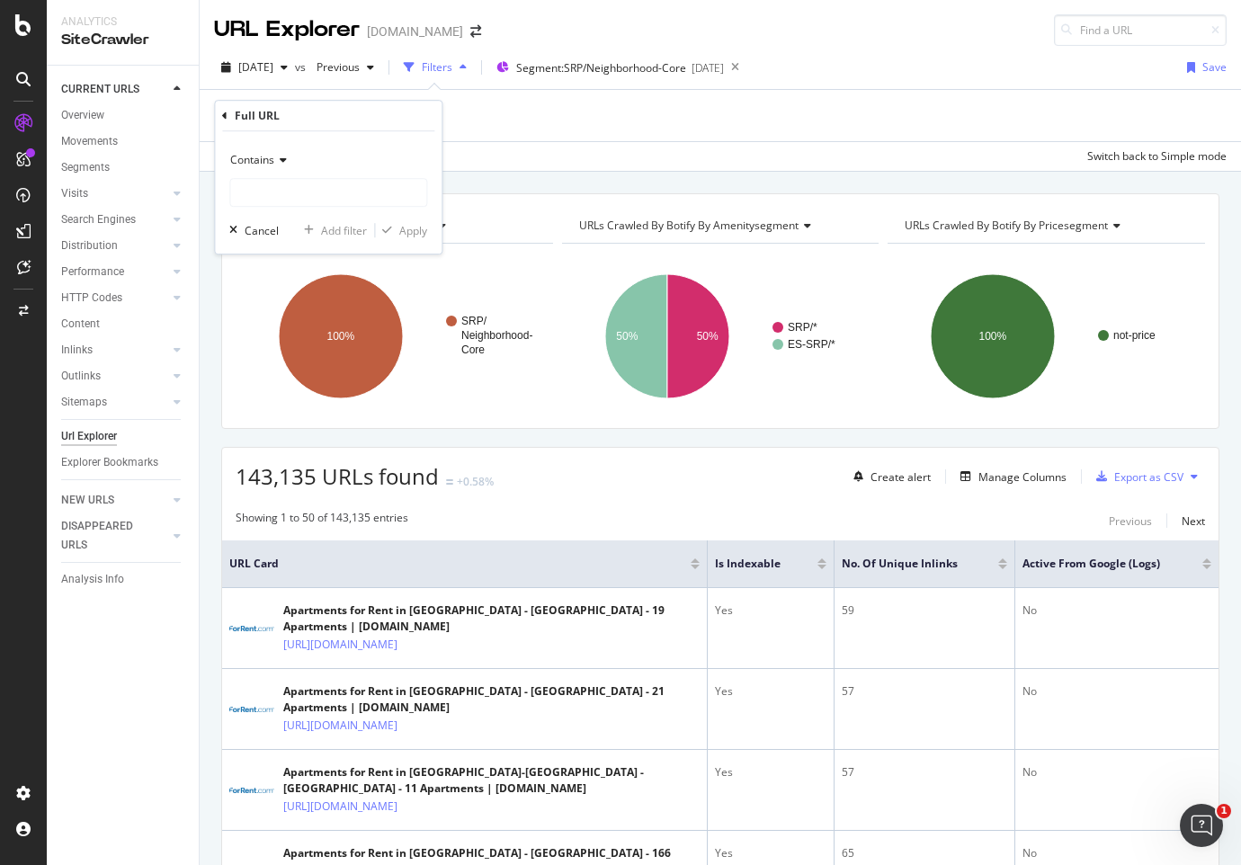
click at [284, 167] on div "Contains" at bounding box center [328, 160] width 198 height 29
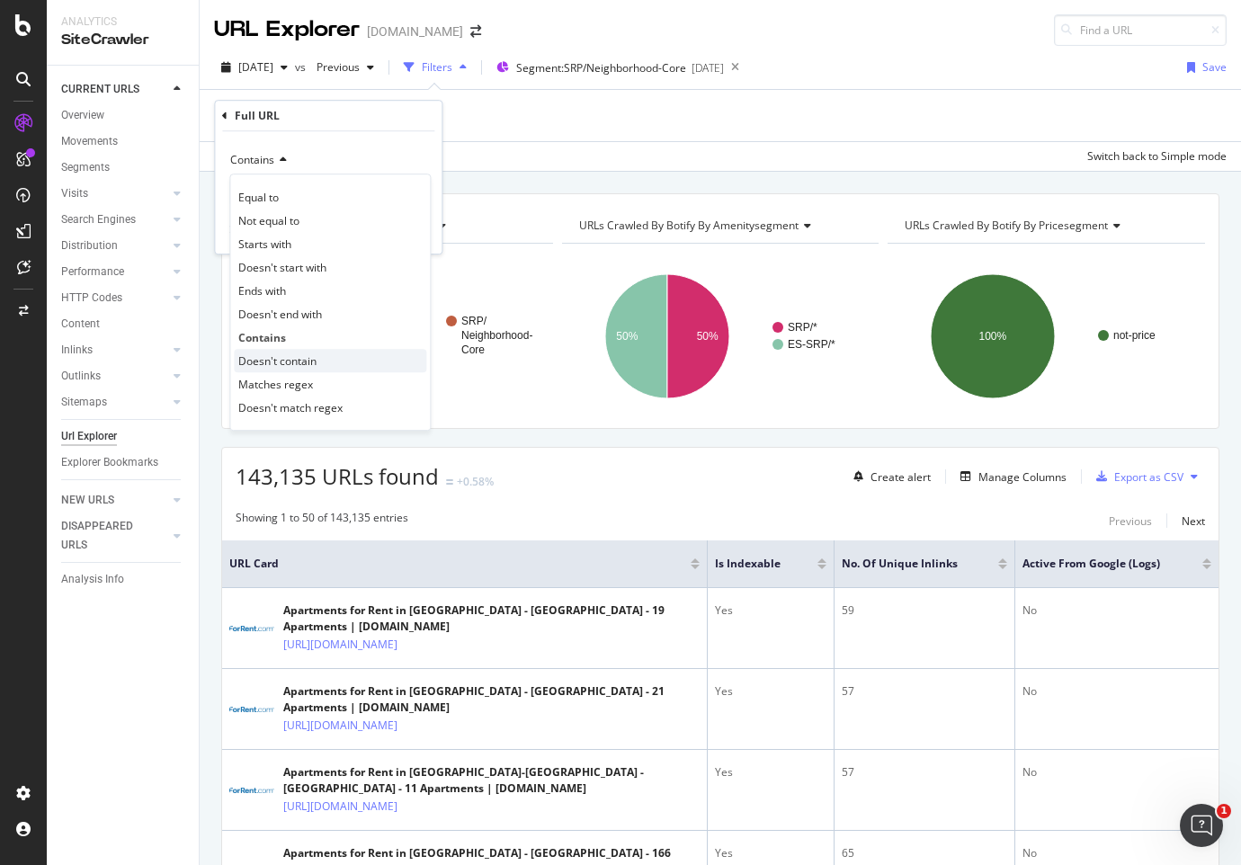
click at [312, 360] on span "Doesn't contain" at bounding box center [277, 361] width 78 height 15
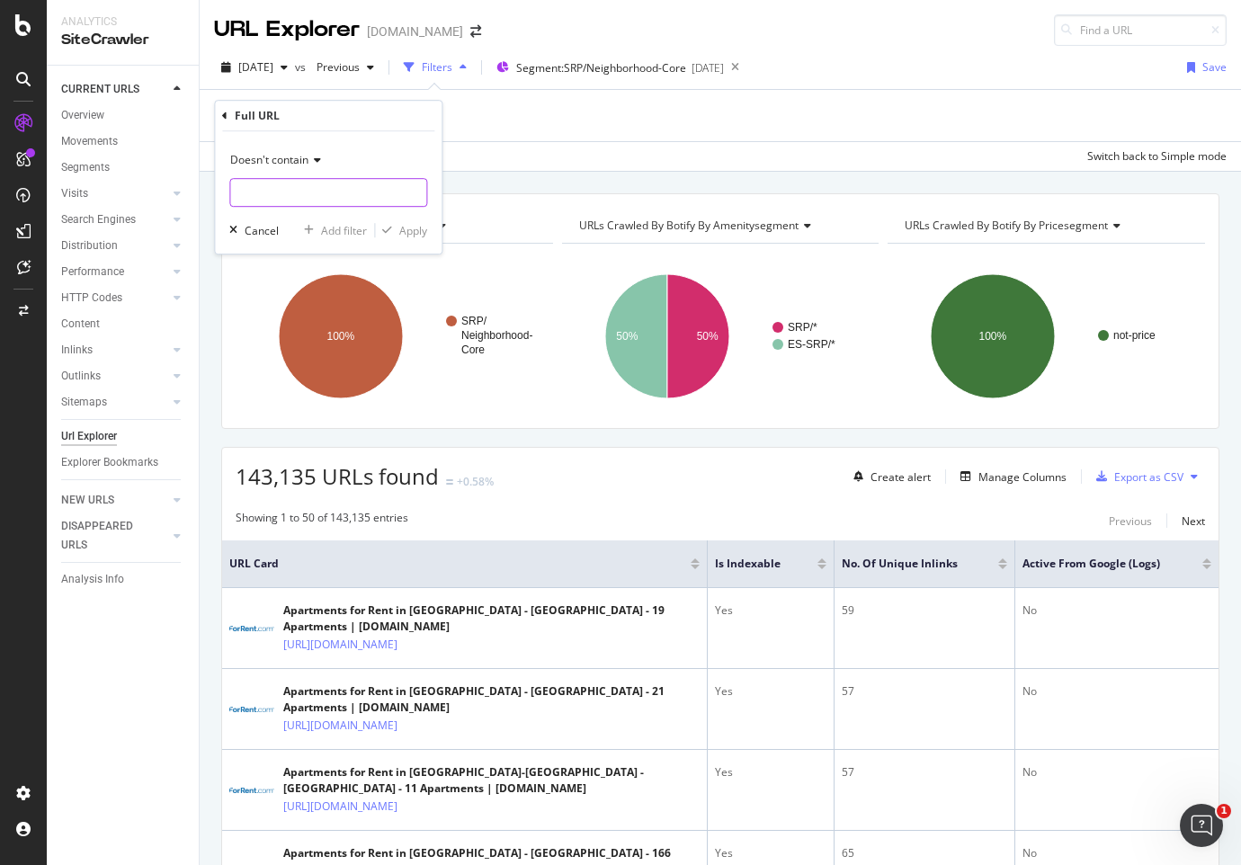
click at [284, 191] on input "text" at bounding box center [328, 192] width 196 height 29
type input "/es/"
click at [421, 227] on div "Apply" at bounding box center [413, 230] width 28 height 15
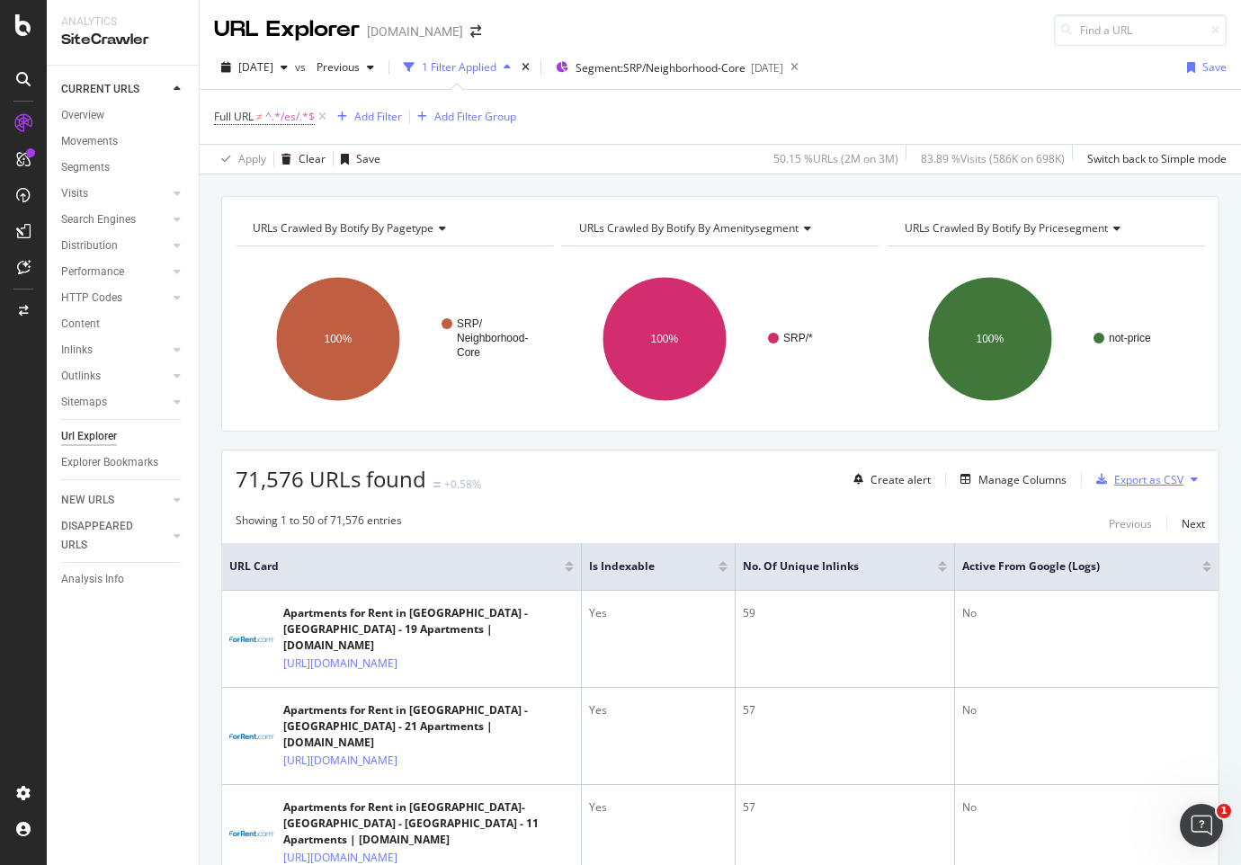
click at [1151, 481] on div "Export as CSV" at bounding box center [1149, 479] width 69 height 15
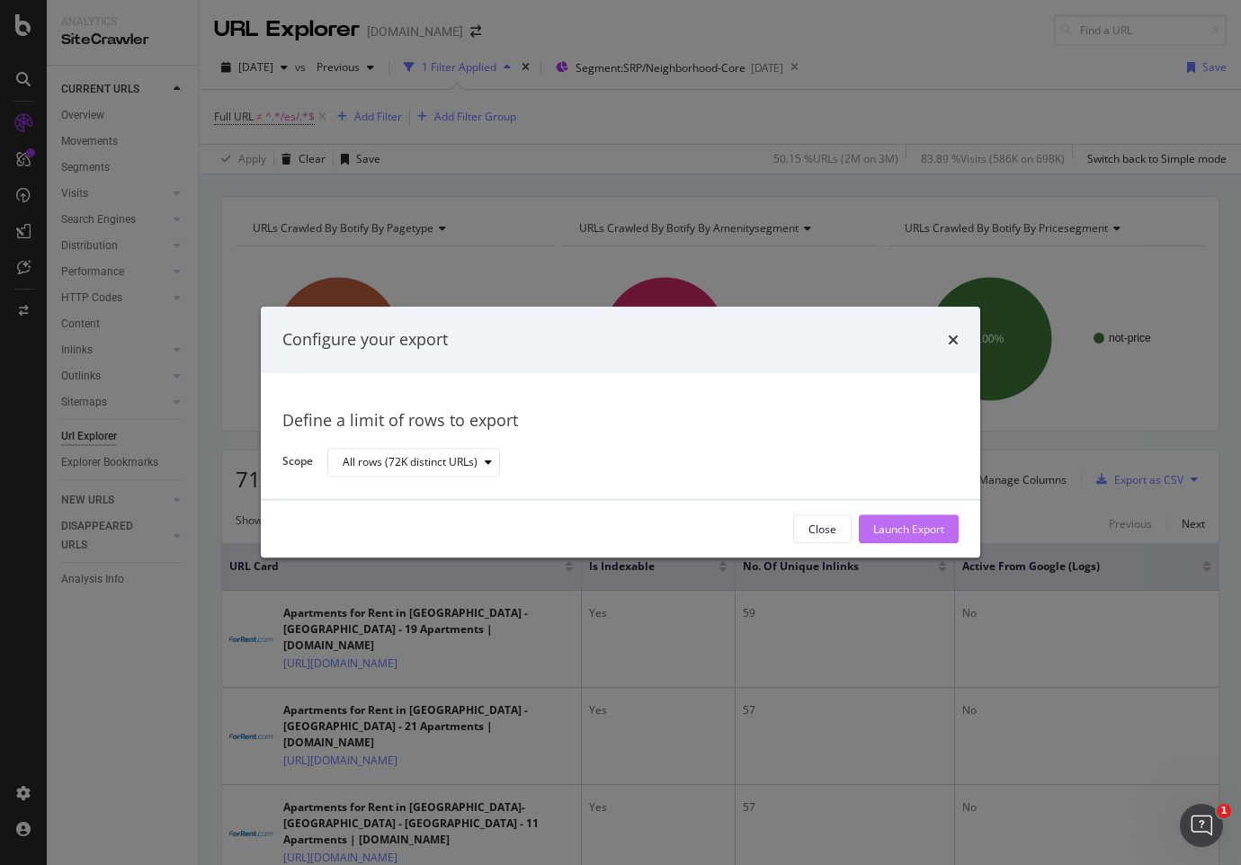
click at [911, 534] on div "Launch Export" at bounding box center [909, 529] width 71 height 15
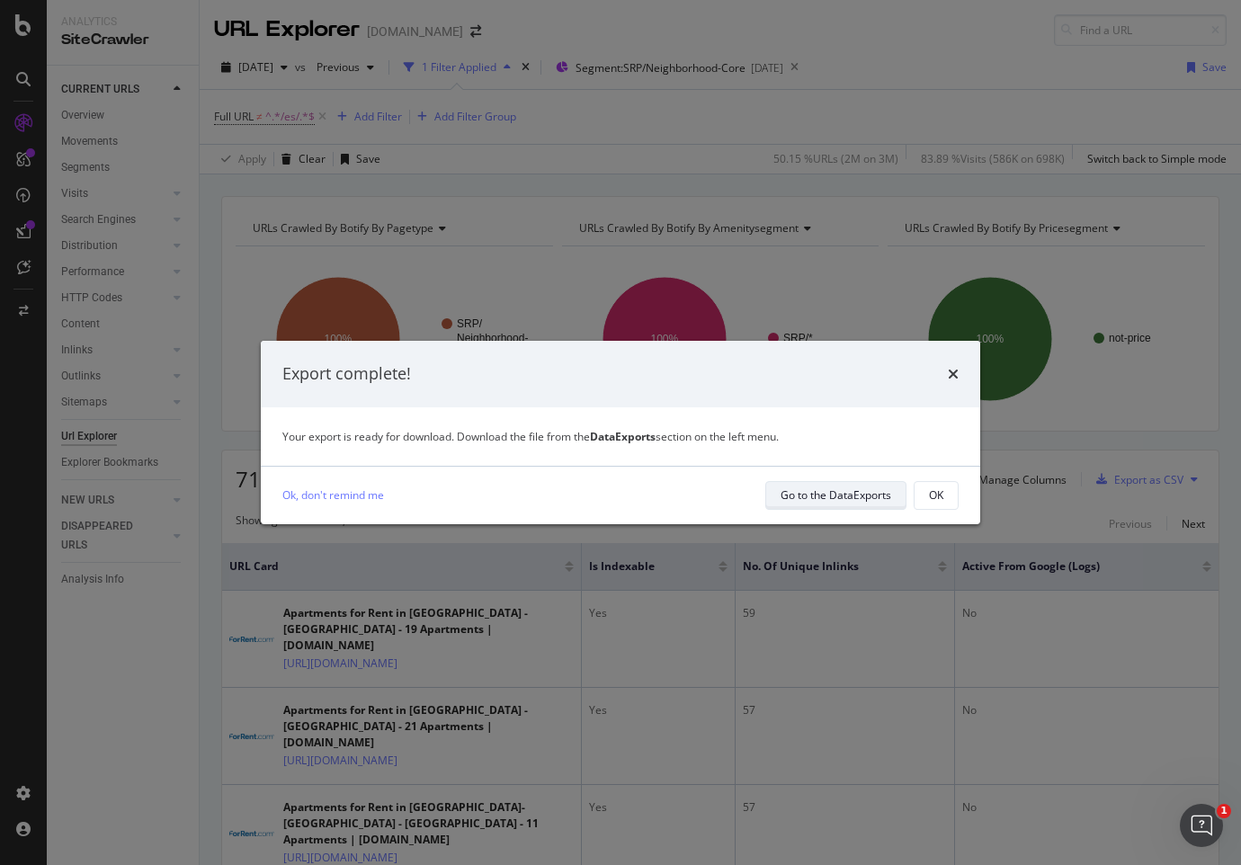
click at [831, 491] on div "Go to the DataExports" at bounding box center [836, 495] width 111 height 15
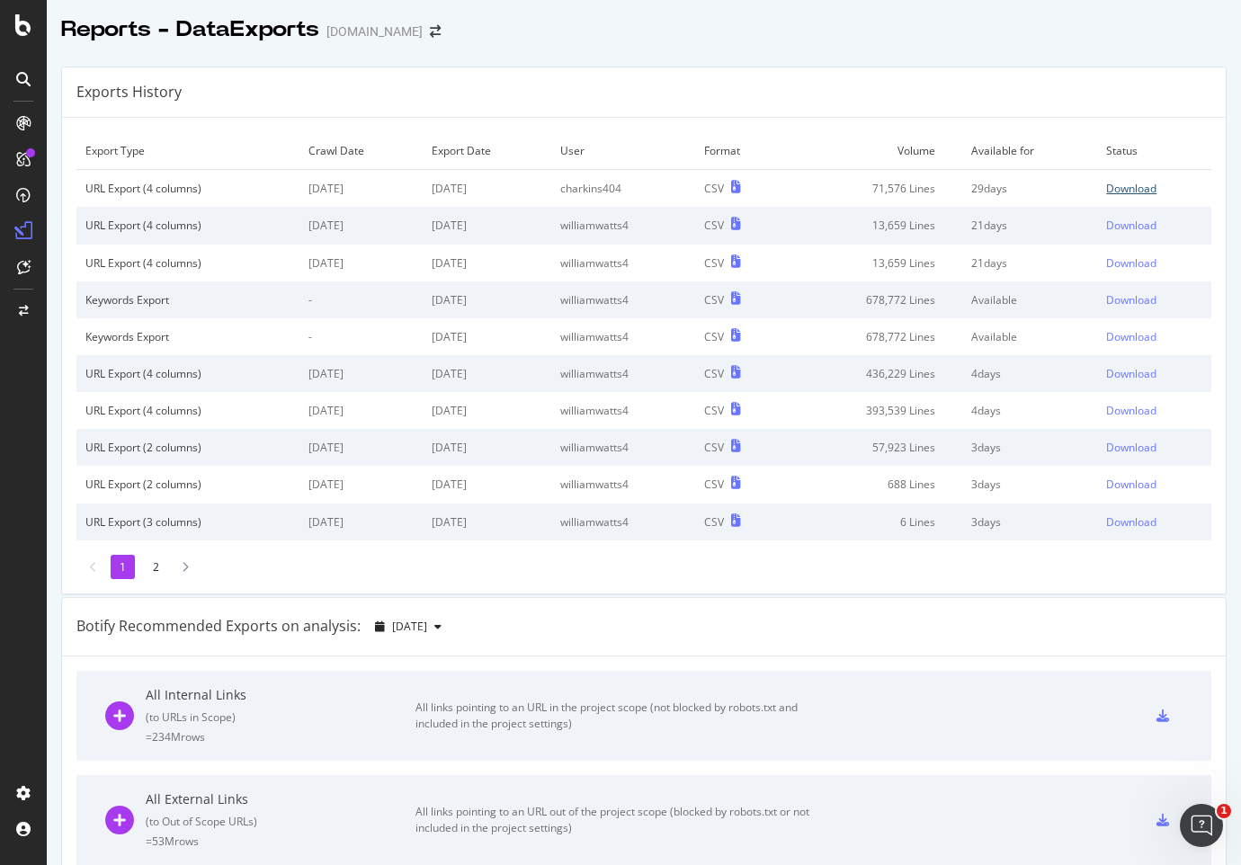
click at [1133, 187] on div "Download" at bounding box center [1132, 188] width 50 height 15
